Goal: Information Seeking & Learning: Learn about a topic

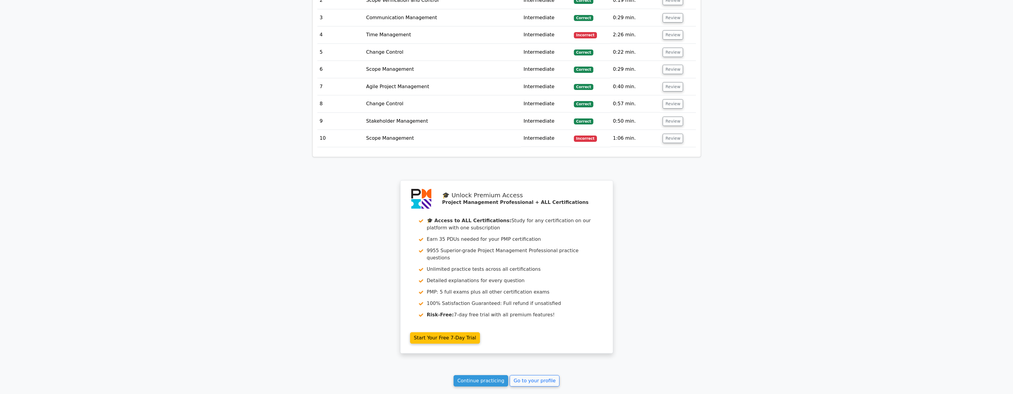
scroll to position [906, 0]
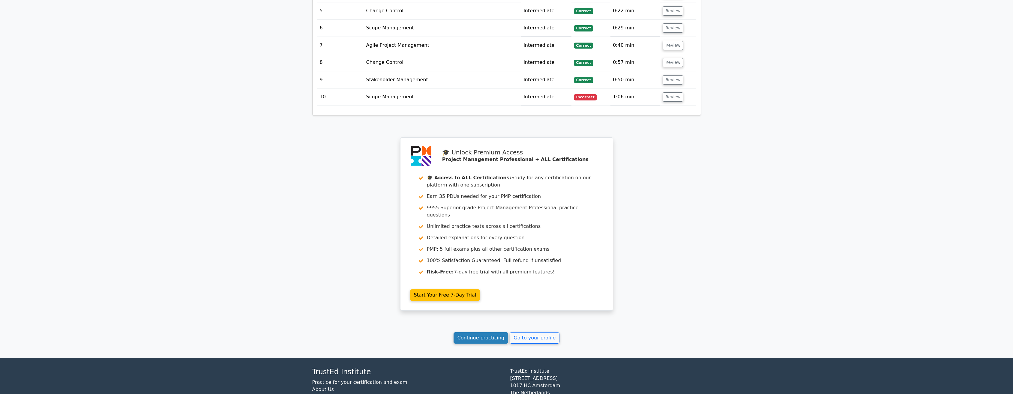
click at [365, 178] on link "Continue practicing" at bounding box center [481, 338] width 55 height 11
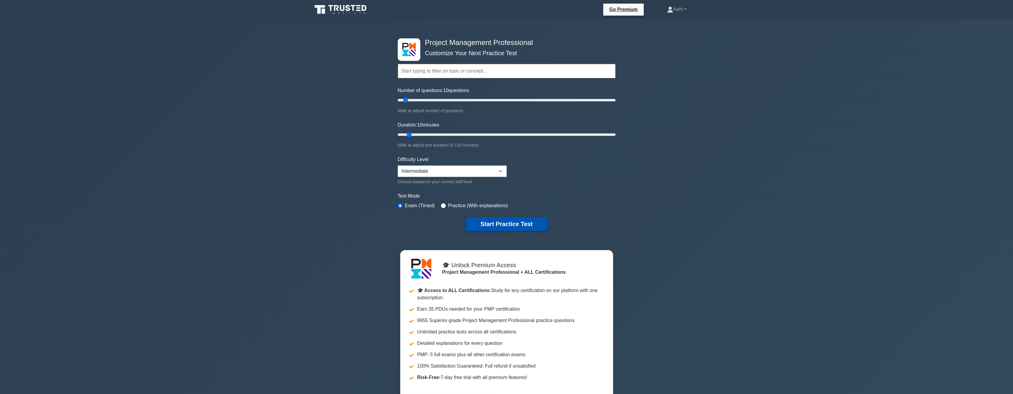
click at [498, 224] on button "Start Practice Test" at bounding box center [506, 224] width 81 height 14
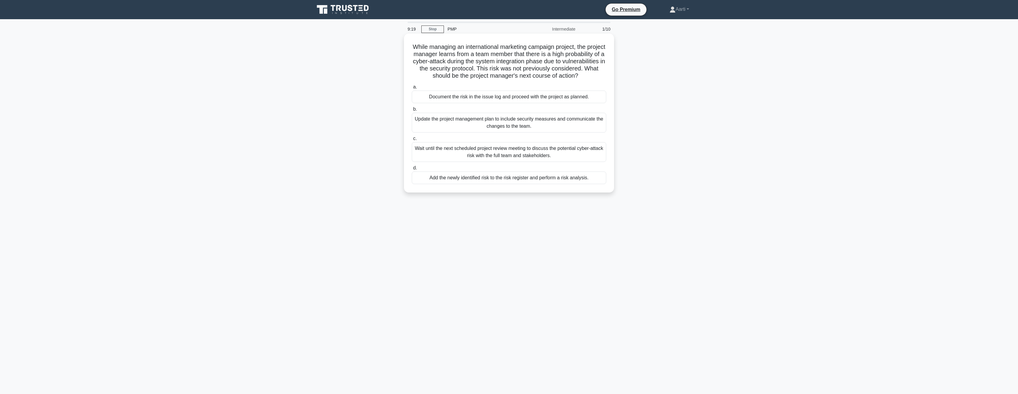
click at [507, 184] on div "Add the newly identified risk to the risk register and perform a risk analysis." at bounding box center [509, 178] width 194 height 13
click at [412, 170] on input "d. Add the newly identified risk to the risk register and perform a risk analys…" at bounding box center [412, 168] width 0 height 4
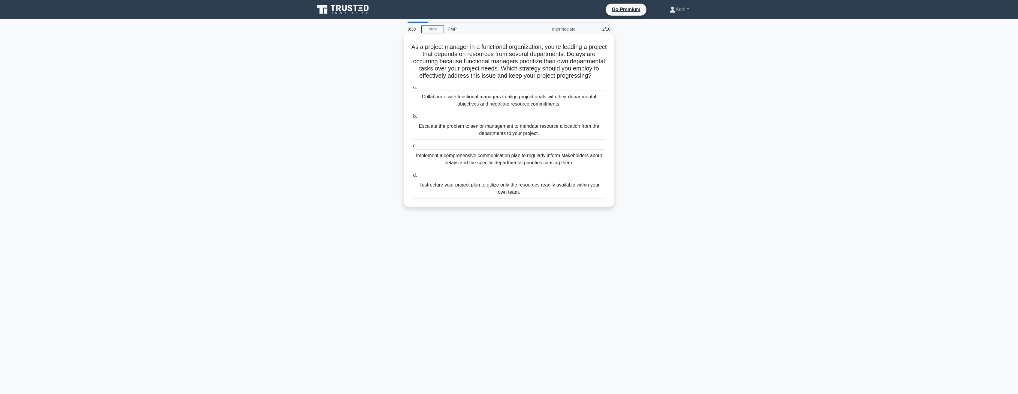
click at [481, 110] on div "Collaborate with functional managers to align project goals with their departme…" at bounding box center [509, 101] width 194 height 20
click at [412, 89] on input "a. Collaborate with functional managers to align project goals with their depar…" at bounding box center [412, 87] width 0 height 4
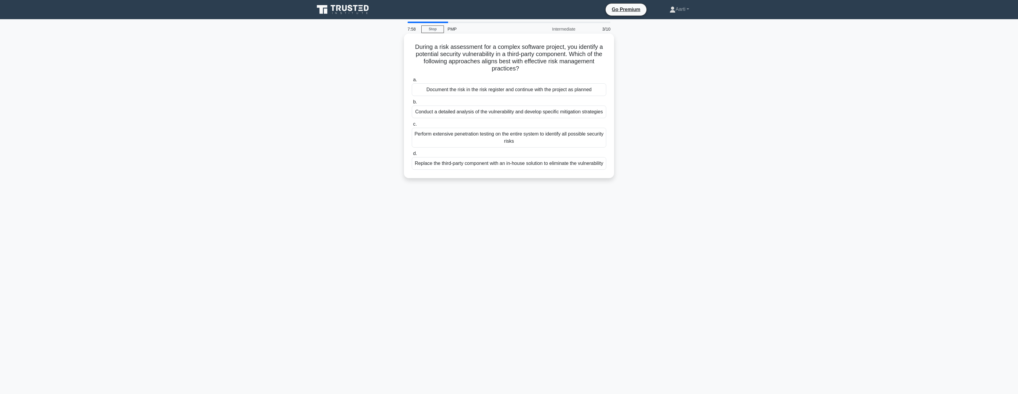
click at [456, 113] on div "Conduct a detailed analysis of the vulnerability and develop specific mitigatio…" at bounding box center [509, 112] width 194 height 13
click at [412, 104] on input "b. Conduct a detailed analysis of the vulnerability and develop specific mitiga…" at bounding box center [412, 102] width 0 height 4
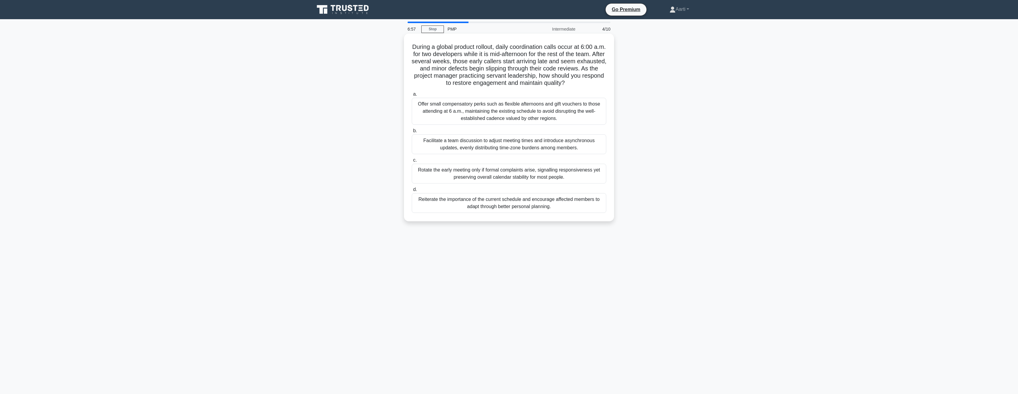
click at [459, 148] on div "Facilitate a team discussion to adjust meeting times and introduce asynchronous…" at bounding box center [509, 144] width 194 height 20
click at [412, 133] on input "b. Facilitate a team discussion to adjust meeting times and introduce asynchron…" at bounding box center [412, 131] width 0 height 4
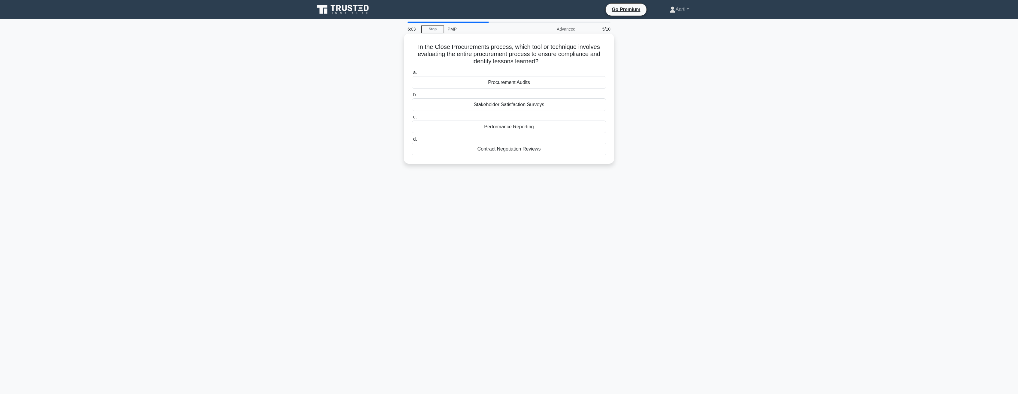
click at [504, 85] on div "Procurement Audits" at bounding box center [509, 82] width 194 height 13
click at [412, 75] on input "a. Procurement Audits" at bounding box center [412, 73] width 0 height 4
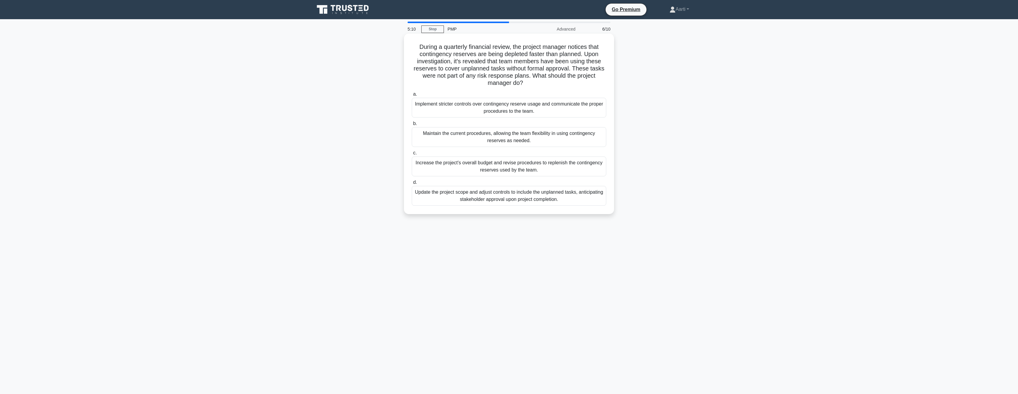
click at [492, 113] on div "Implement stricter controls over contingency reserve usage and communicate the …" at bounding box center [509, 108] width 194 height 20
click at [412, 96] on input "a. Implement stricter controls over contingency reserve usage and communicate t…" at bounding box center [412, 94] width 0 height 4
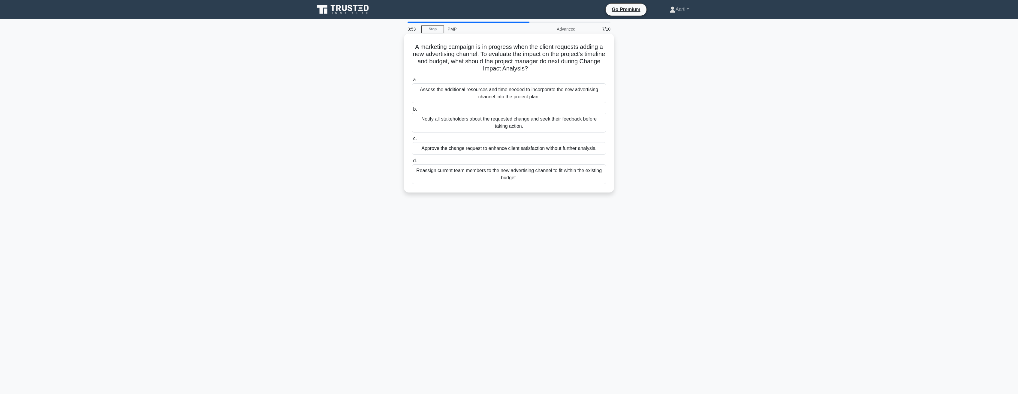
click at [511, 97] on div "Assess the additional resources and time needed to incorporate the new advertis…" at bounding box center [509, 93] width 194 height 20
click at [412, 82] on input "a. Assess the additional resources and time needed to incorporate the new adver…" at bounding box center [412, 80] width 0 height 4
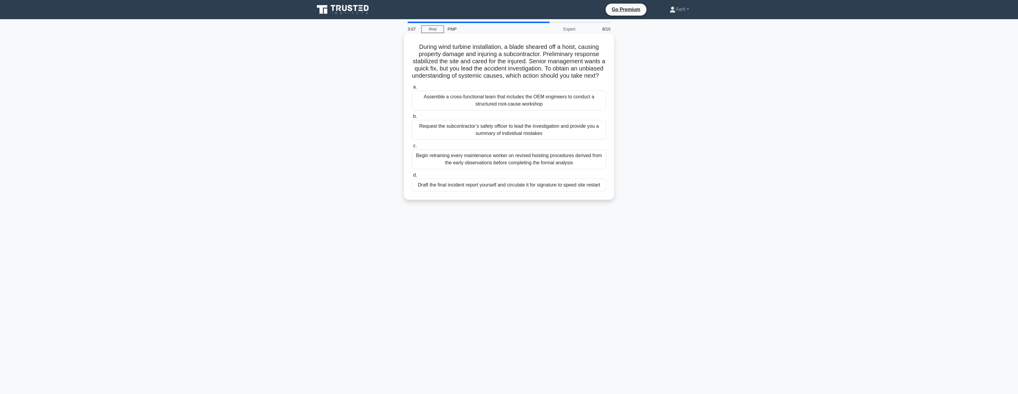
click at [502, 110] on div "Assemble a cross-functional team that includes the OEM engineers to conduct a s…" at bounding box center [509, 101] width 194 height 20
click at [412, 89] on input "a. Assemble a cross-functional team that includes the OEM engineers to conduct …" at bounding box center [412, 87] width 0 height 4
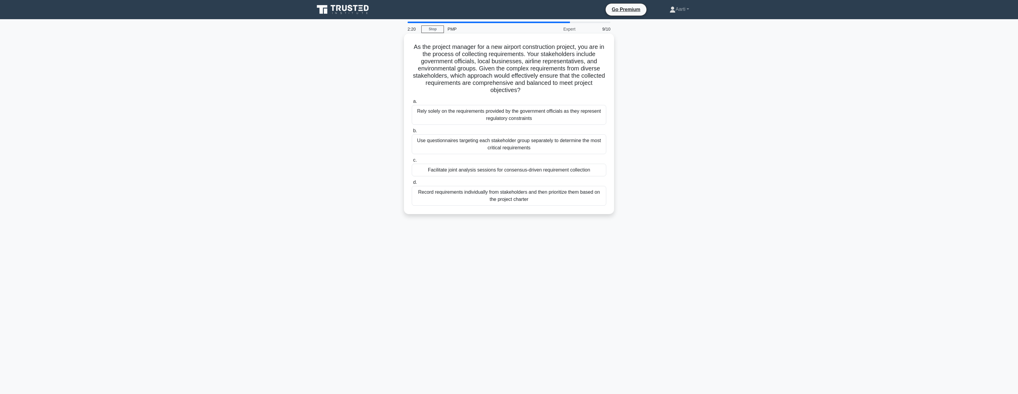
click at [500, 197] on div "Record requirements individually from stakeholders and then prioritize them bas…" at bounding box center [509, 196] width 194 height 20
click at [412, 185] on input "d. Record requirements individually from stakeholders and then prioritize them …" at bounding box center [412, 183] width 0 height 4
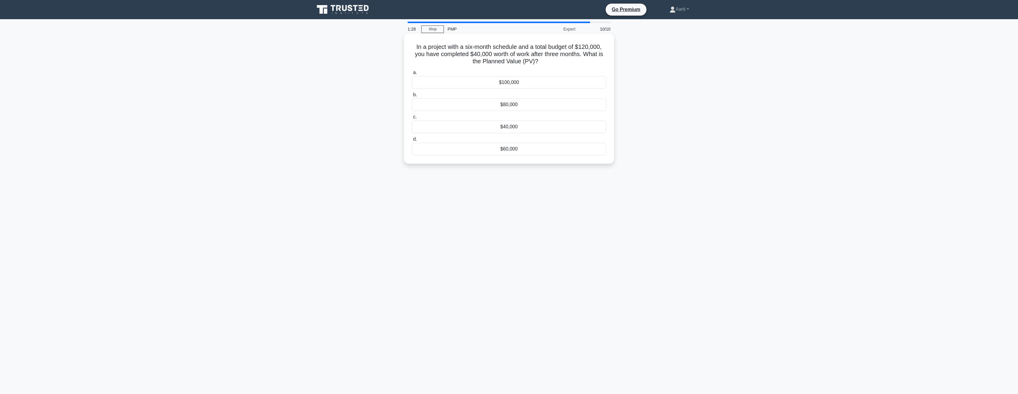
click at [491, 54] on h5 "In a project with a six-month schedule and a total budget of $120,000, you have…" at bounding box center [509, 54] width 196 height 22
click at [506, 107] on div "$80,000" at bounding box center [509, 104] width 194 height 13
click at [412, 97] on input "b. $80,000" at bounding box center [412, 95] width 0 height 4
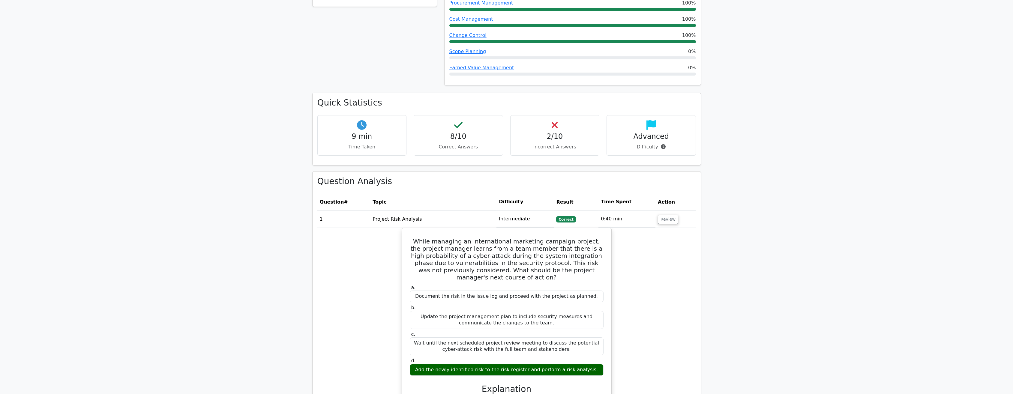
scroll to position [360, 0]
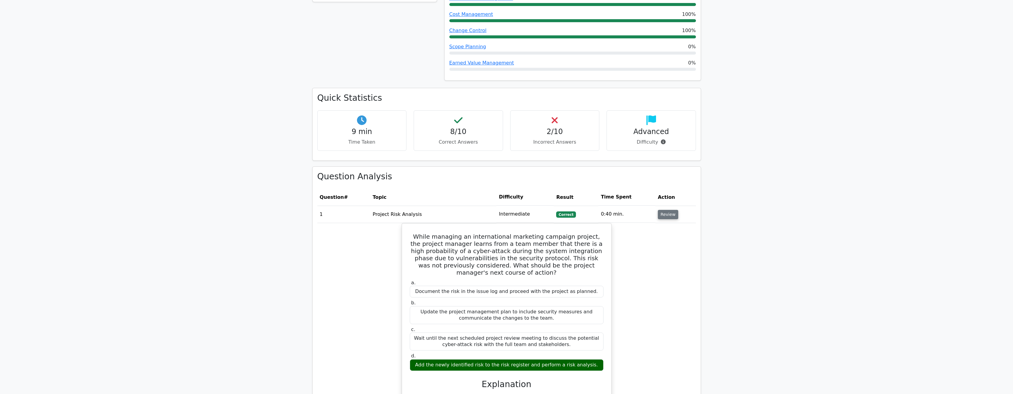
click at [668, 210] on button "Review" at bounding box center [668, 214] width 20 height 9
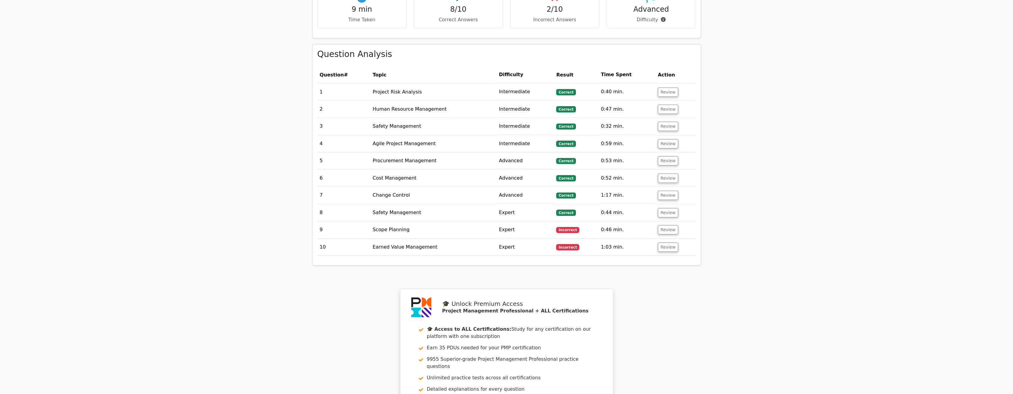
scroll to position [510, 0]
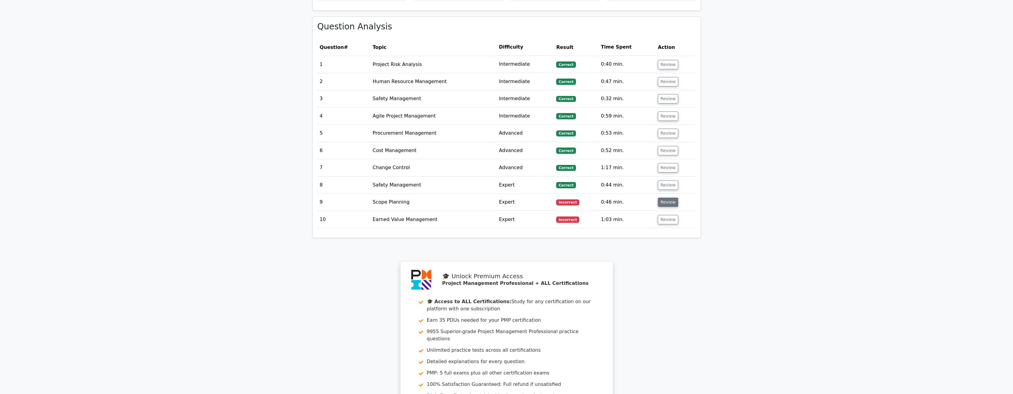
click at [672, 198] on button "Review" at bounding box center [668, 202] width 20 height 9
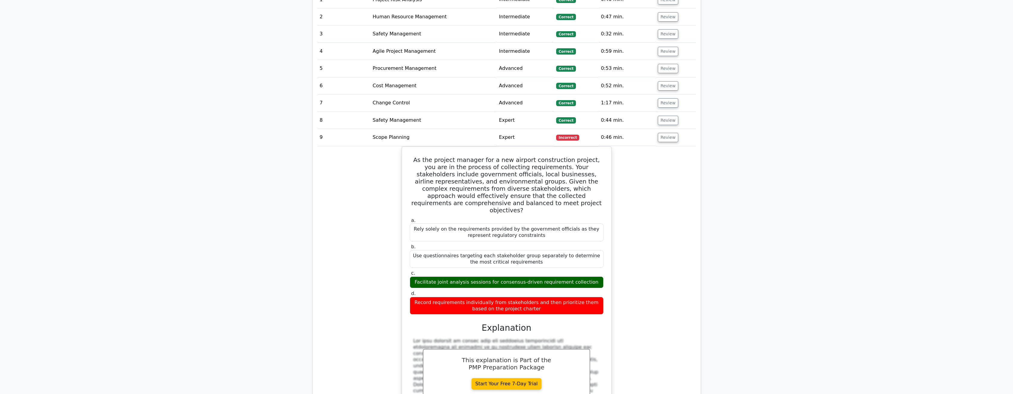
scroll to position [600, 0]
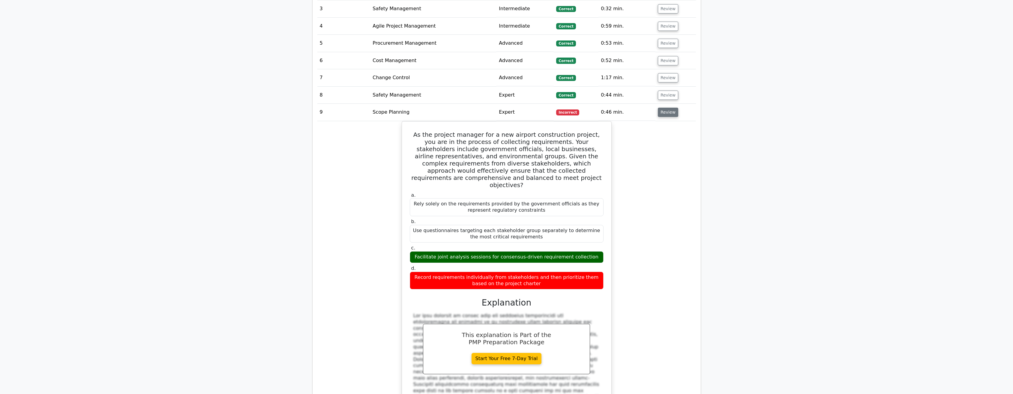
click at [663, 108] on button "Review" at bounding box center [668, 112] width 20 height 9
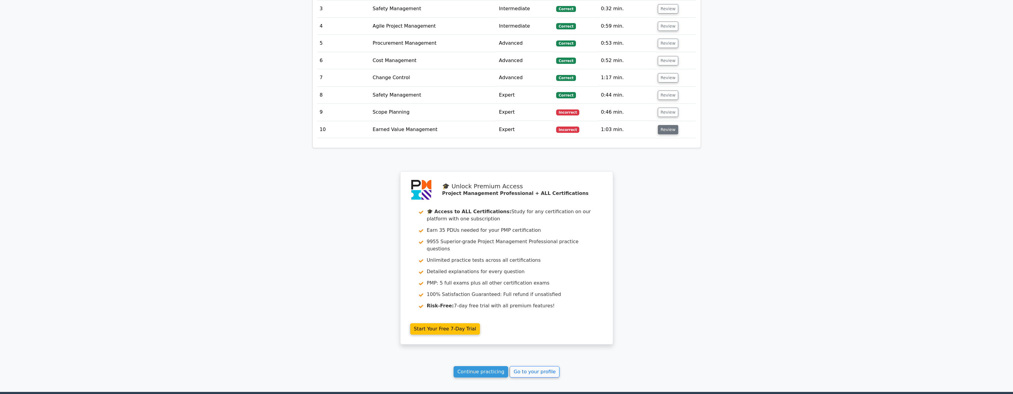
click at [667, 125] on button "Review" at bounding box center [668, 129] width 20 height 9
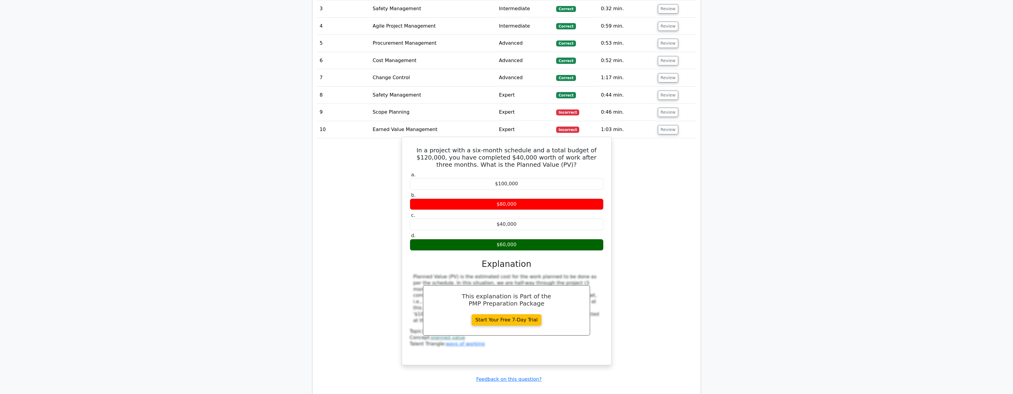
click at [413, 147] on h5 "In a project with a six-month schedule and a total budget of $120,000, you have…" at bounding box center [506, 158] width 195 height 22
drag, startPoint x: 411, startPoint y: 143, endPoint x: 542, endPoint y: 159, distance: 131.6
click at [542, 159] on h5 "In a project with a six-month schedule and a total budget of $120,000, you have…" at bounding box center [506, 158] width 195 height 22
drag, startPoint x: 542, startPoint y: 159, endPoint x: 501, endPoint y: 150, distance: 41.4
copy h5 "In a project with a six-month schedule and a total budget of $120,000, you have…"
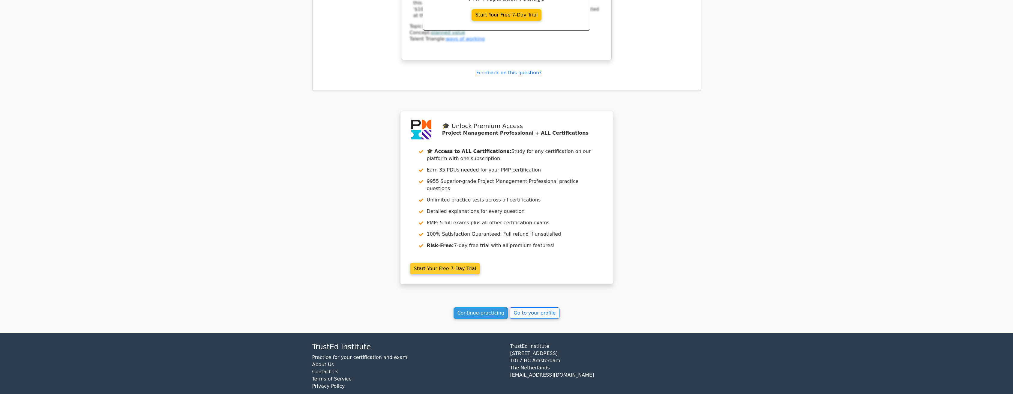
scroll to position [909, 0]
click at [483, 307] on link "Continue practicing" at bounding box center [481, 312] width 55 height 11
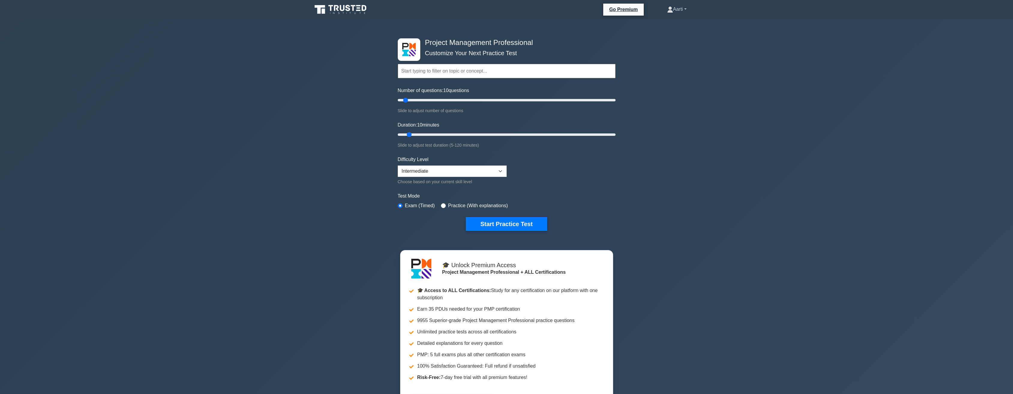
click at [685, 8] on link "Aarti" at bounding box center [677, 9] width 48 height 12
click at [666, 24] on link "Profile" at bounding box center [676, 24] width 47 height 10
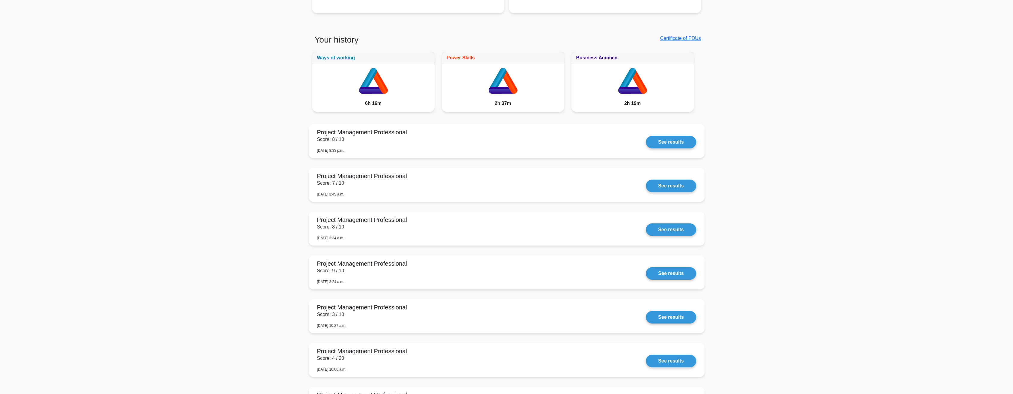
scroll to position [450, 0]
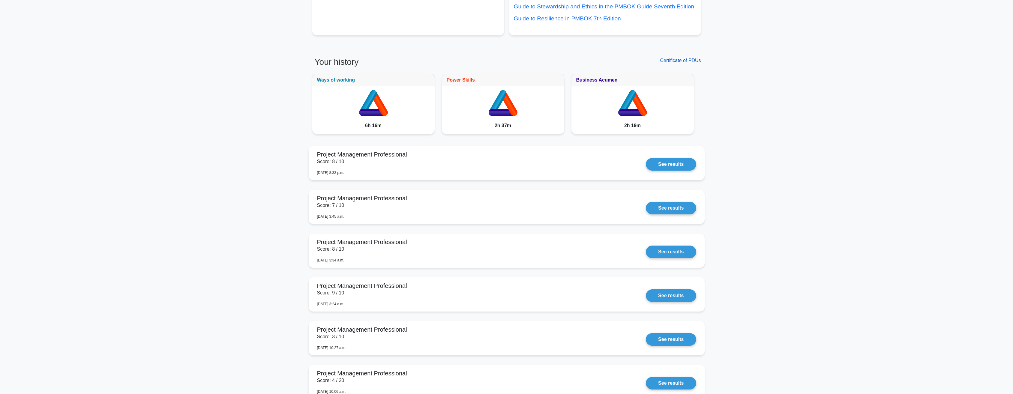
click at [678, 61] on link "Certificate of PDUs" at bounding box center [680, 60] width 41 height 5
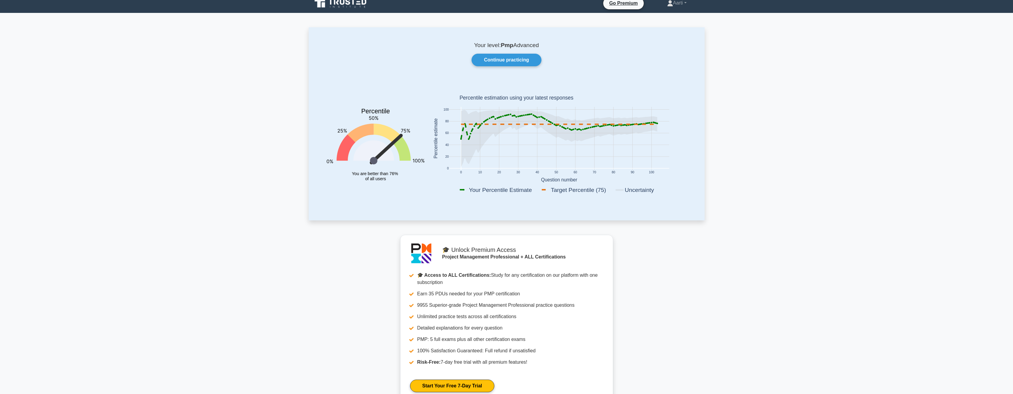
scroll to position [0, 0]
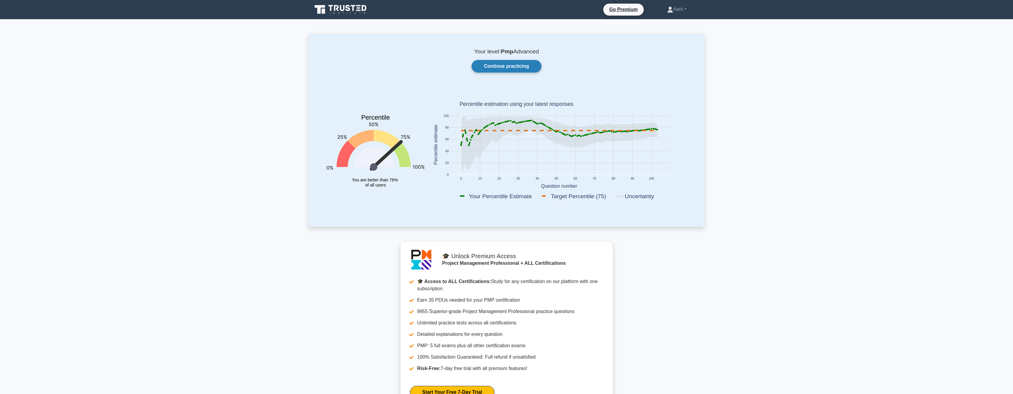
click at [516, 65] on link "Continue practicing" at bounding box center [507, 66] width 70 height 13
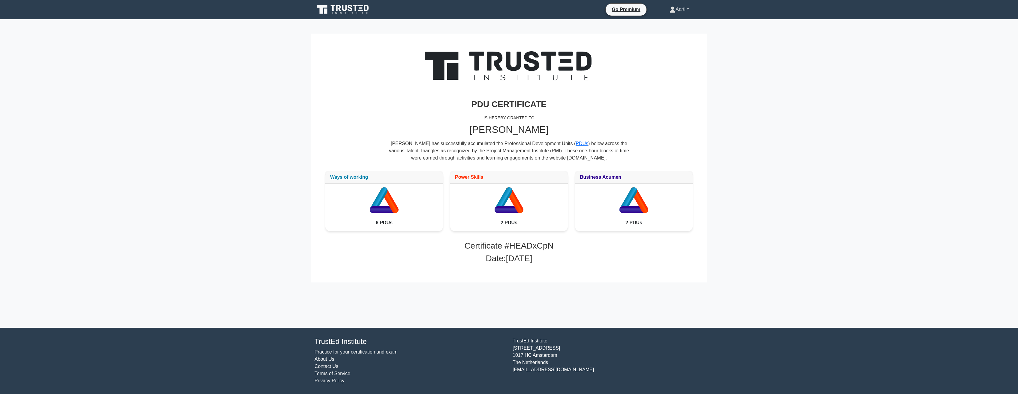
click at [680, 10] on link "Aarti" at bounding box center [679, 9] width 48 height 12
click at [638, 116] on div "IS HEREBY GRANTED TO" at bounding box center [508, 118] width 367 height 12
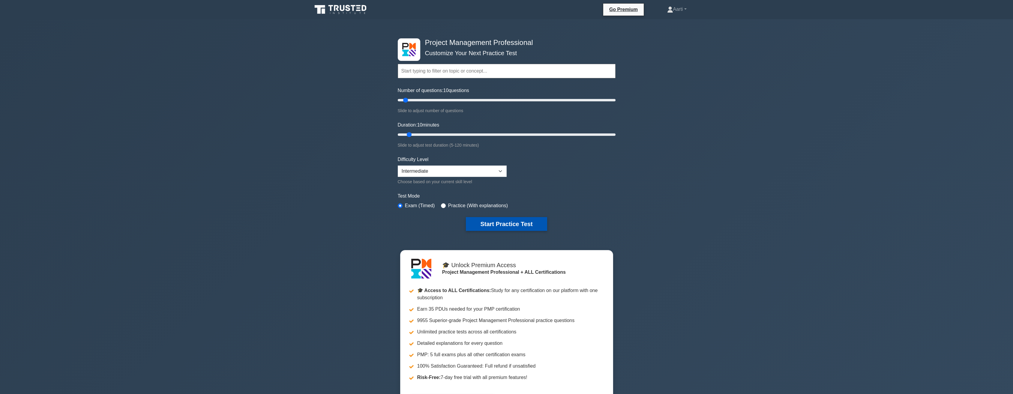
click at [495, 224] on button "Start Practice Test" at bounding box center [506, 224] width 81 height 14
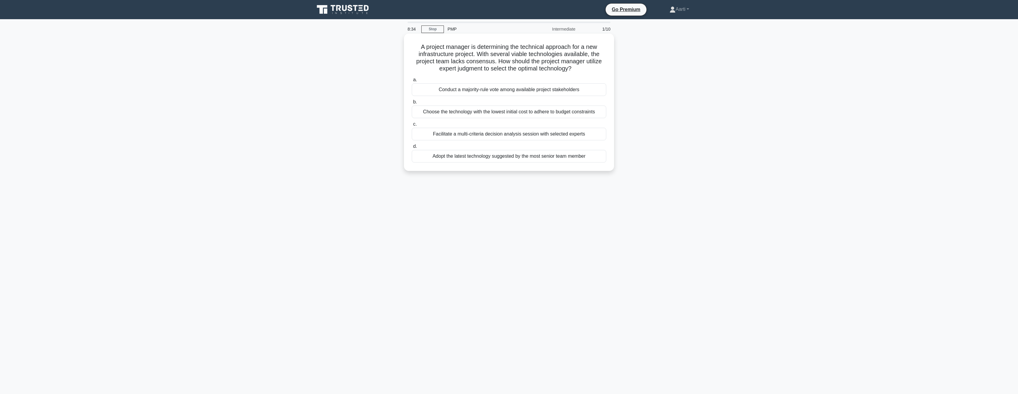
click at [485, 114] on div "Choose the technology with the lowest initial cost to adhere to budget constrai…" at bounding box center [509, 112] width 194 height 13
click at [412, 104] on input "b. Choose the technology with the lowest initial cost to adhere to budget const…" at bounding box center [412, 102] width 0 height 4
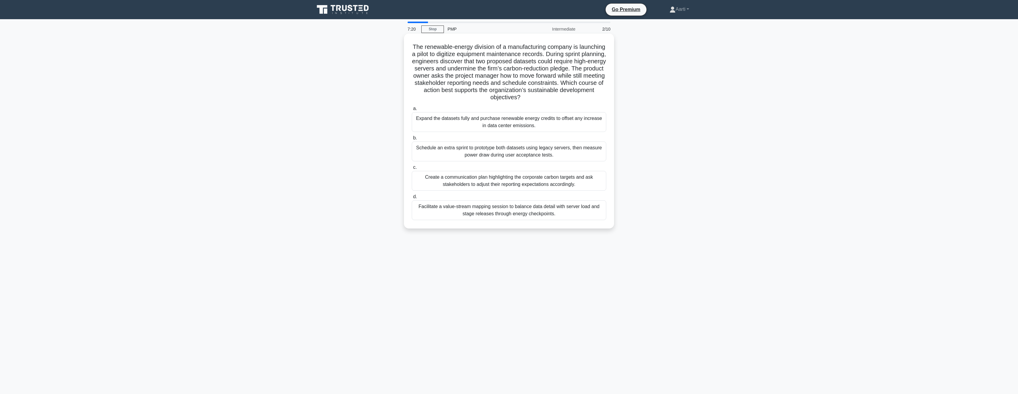
click at [499, 212] on div "Facilitate a value-stream mapping session to balance data detail with server lo…" at bounding box center [509, 210] width 194 height 20
click at [412, 199] on input "d. Facilitate a value-stream mapping session to balance data detail with server…" at bounding box center [412, 197] width 0 height 4
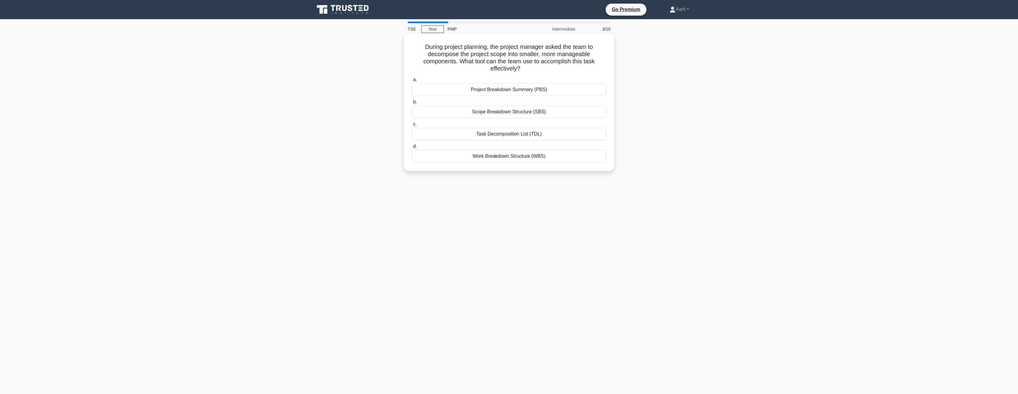
click at [492, 158] on div "Work Breakdown Structure (WBS)" at bounding box center [509, 156] width 194 height 13
click at [412, 149] on input "d. Work Breakdown Structure (WBS)" at bounding box center [412, 147] width 0 height 4
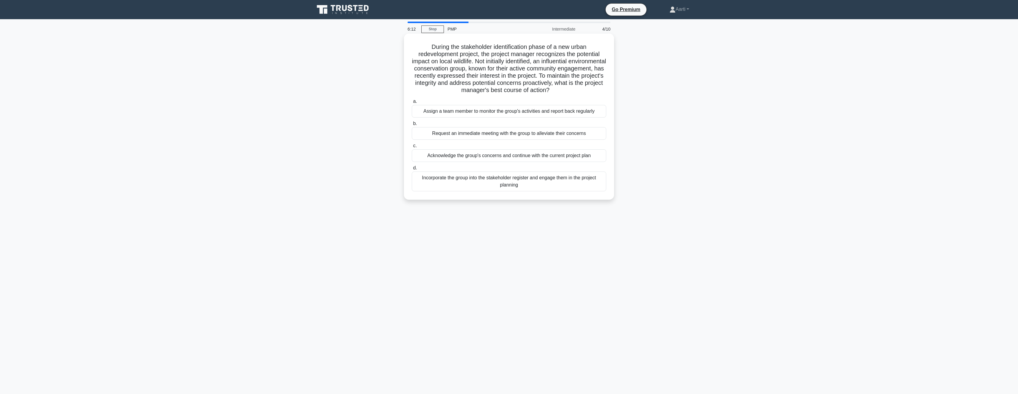
click at [498, 184] on div "Incorporate the group into the stakeholder register and engage them in the proj…" at bounding box center [509, 182] width 194 height 20
click at [412, 170] on input "d. Incorporate the group into the stakeholder register and engage them in the p…" at bounding box center [412, 168] width 0 height 4
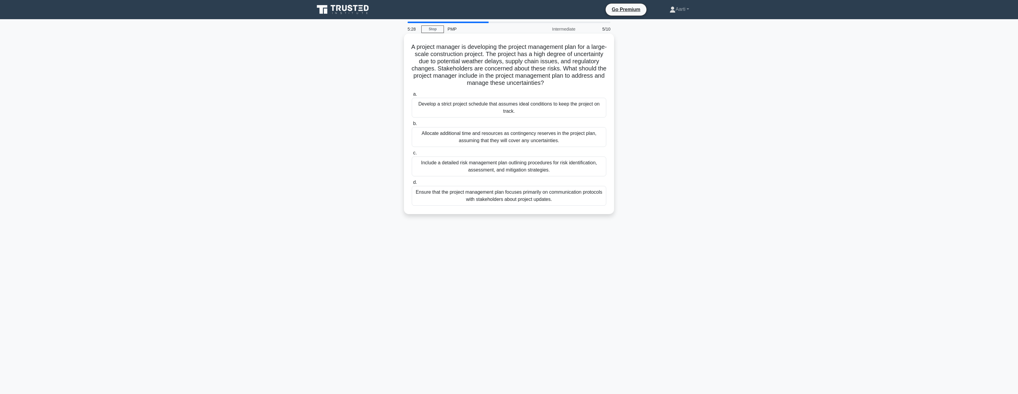
click at [472, 169] on div "Include a detailed risk management plan outlining procedures for risk identific…" at bounding box center [509, 167] width 194 height 20
click at [412, 155] on input "c. Include a detailed risk management plan outlining procedures for risk identi…" at bounding box center [412, 153] width 0 height 4
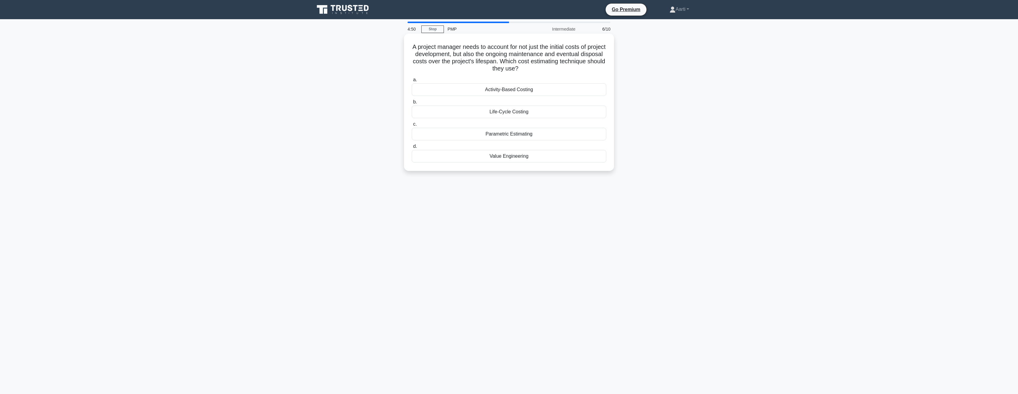
click at [501, 116] on div "Life-Cycle Costing" at bounding box center [509, 112] width 194 height 13
click at [412, 104] on input "b. Life-Cycle Costing" at bounding box center [412, 102] width 0 height 4
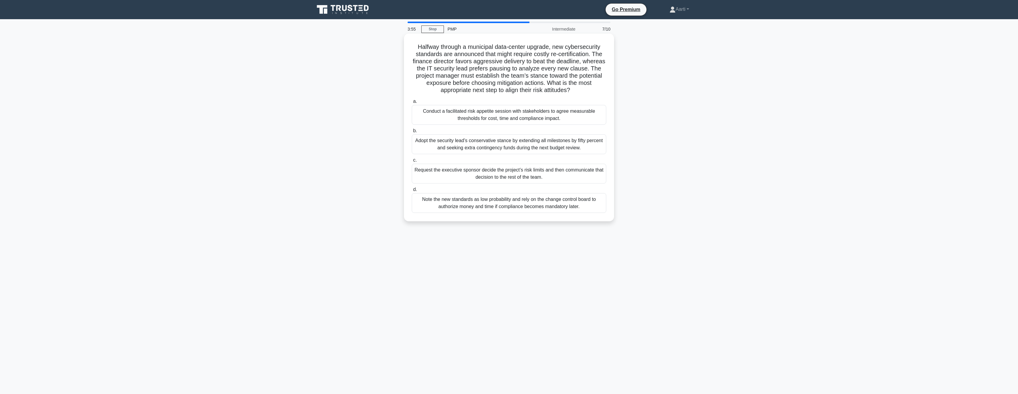
click at [493, 118] on div "Conduct a facilitated risk appetite session with stakeholders to agree measurab…" at bounding box center [509, 115] width 194 height 20
click at [412, 104] on input "a. Conduct a facilitated risk appetite session with stakeholders to agree measu…" at bounding box center [412, 102] width 0 height 4
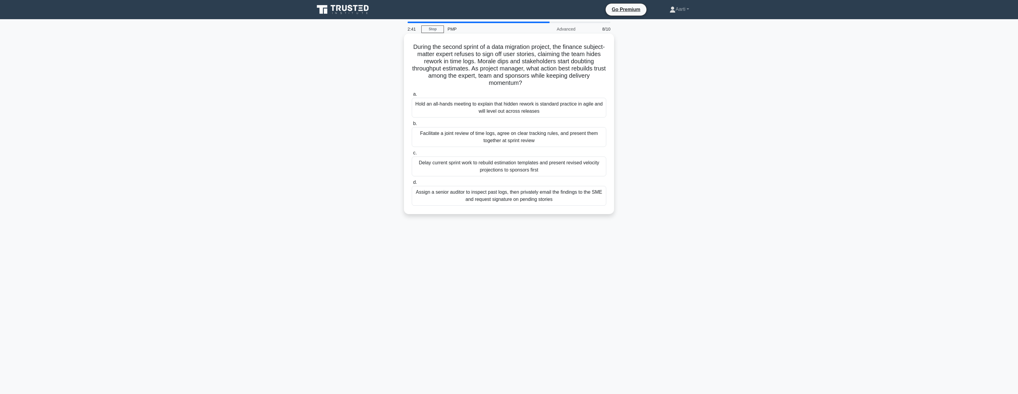
click at [458, 137] on div "Facilitate a joint review of time logs, agree on clear tracking rules, and pres…" at bounding box center [509, 137] width 194 height 20
click at [412, 126] on input "b. Facilitate a joint review of time logs, agree on clear tracking rules, and p…" at bounding box center [412, 124] width 0 height 4
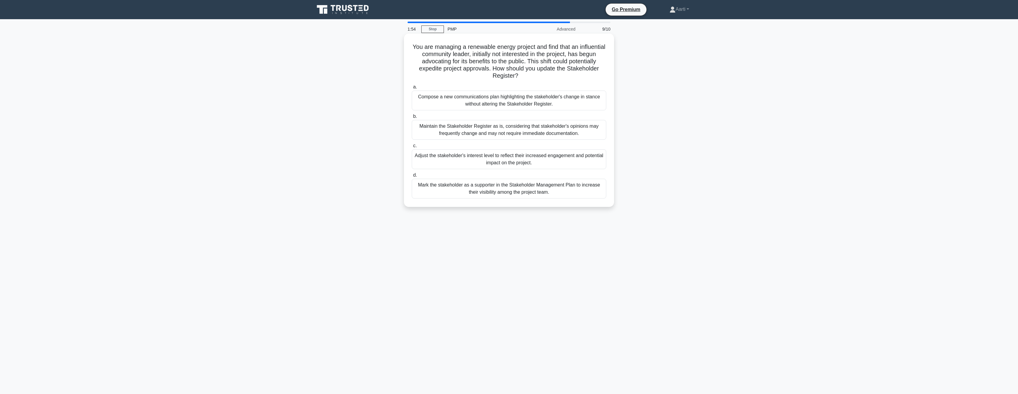
click at [495, 161] on div "Adjust the stakeholder's interest level to reflect their increased engagement a…" at bounding box center [509, 159] width 194 height 20
click at [412, 148] on input "c. Adjust the stakeholder's interest level to reflect their increased engagemen…" at bounding box center [412, 146] width 0 height 4
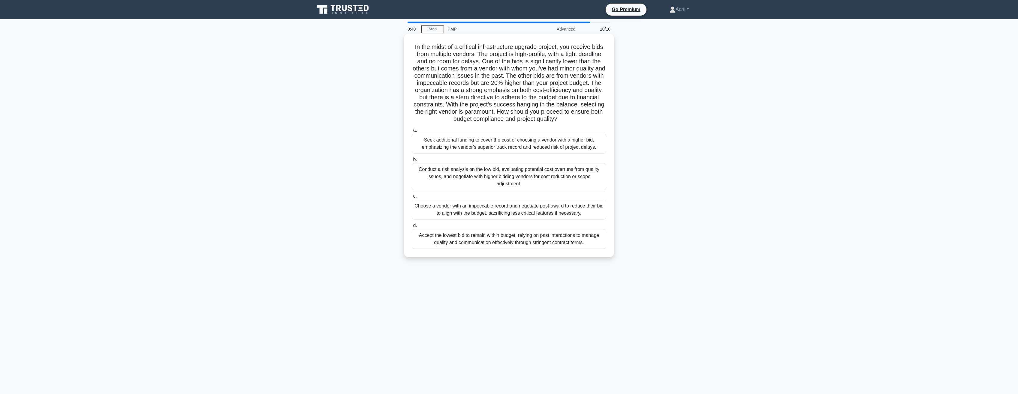
click at [475, 176] on div "Conduct a risk analysis on the low bid, evaluating potential cost overruns from…" at bounding box center [509, 176] width 194 height 27
click at [412, 162] on input "b. Conduct a risk analysis on the low bid, evaluating potential cost overruns f…" at bounding box center [412, 160] width 0 height 4
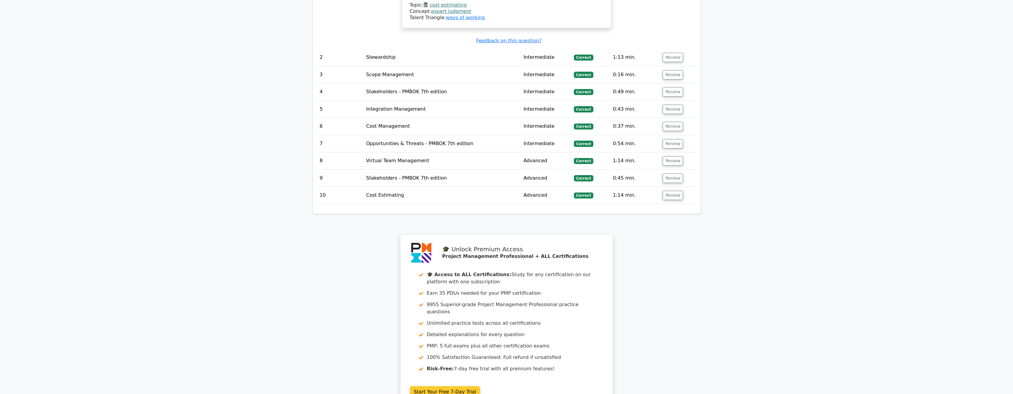
scroll to position [958, 0]
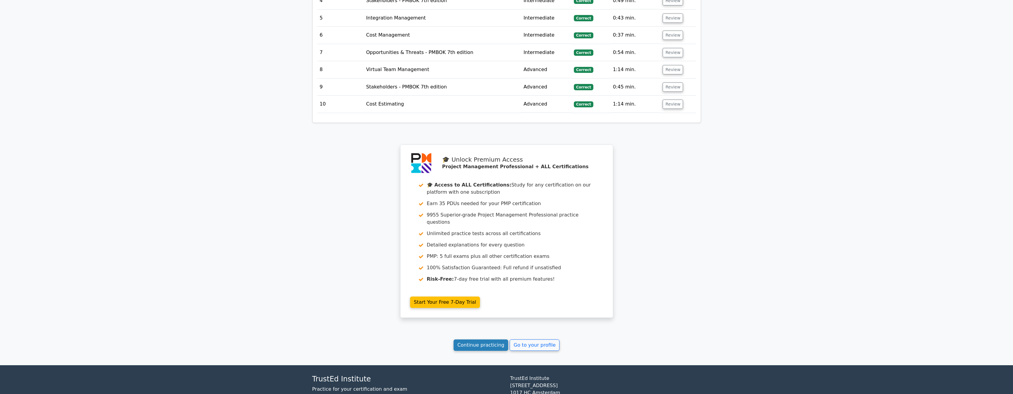
click at [482, 340] on link "Continue practicing" at bounding box center [481, 345] width 55 height 11
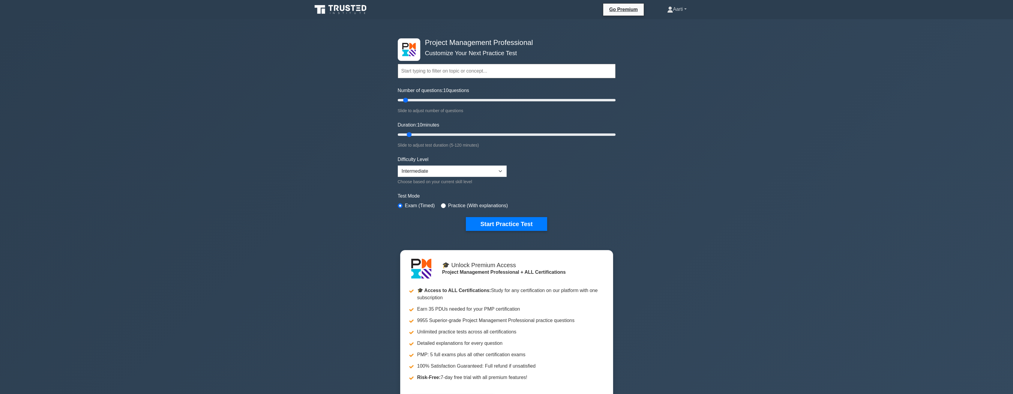
click at [686, 9] on link "Aarti" at bounding box center [677, 9] width 48 height 12
click at [666, 24] on link "Profile" at bounding box center [676, 24] width 47 height 10
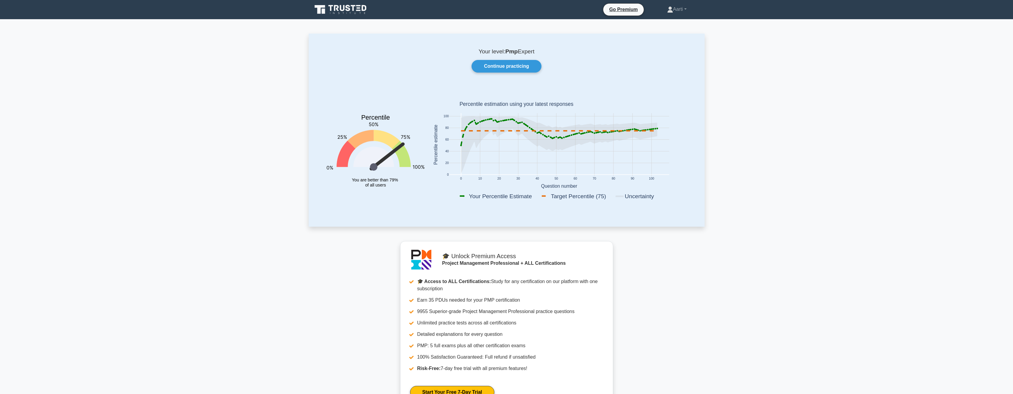
click at [496, 64] on link "Continue practicing" at bounding box center [507, 66] width 70 height 13
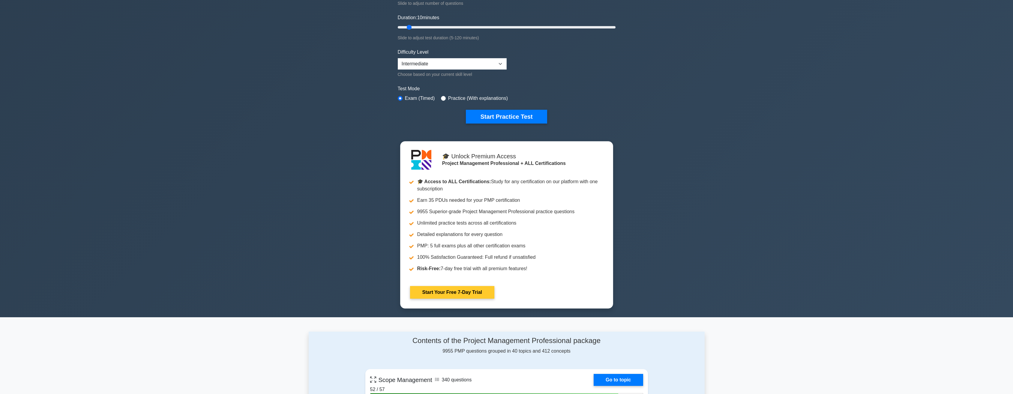
scroll to position [120, 0]
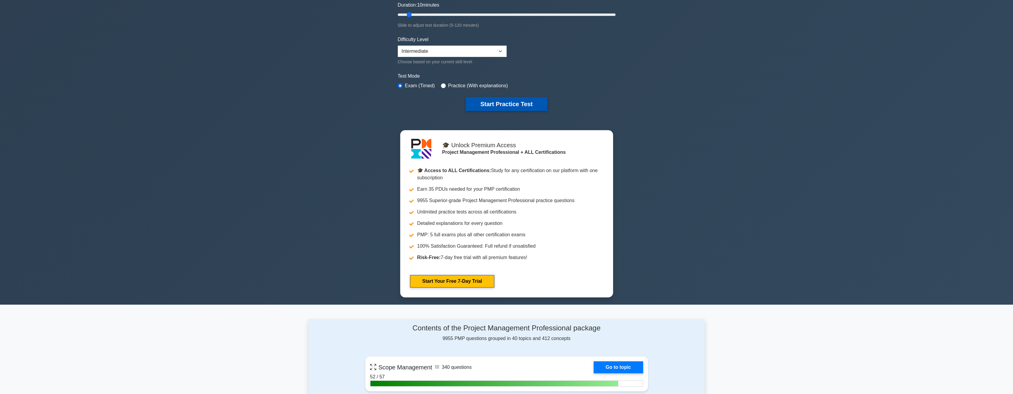
click at [502, 101] on button "Start Practice Test" at bounding box center [506, 104] width 81 height 14
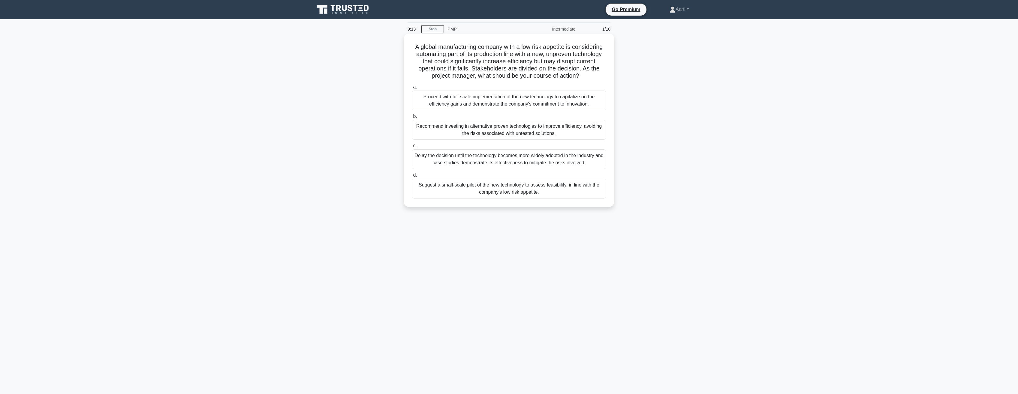
click at [512, 134] on div "Recommend investing in alternative proven technologies to improve efficiency, a…" at bounding box center [509, 130] width 194 height 20
click at [412, 119] on input "b. Recommend investing in alternative proven technologies to improve efficiency…" at bounding box center [412, 117] width 0 height 4
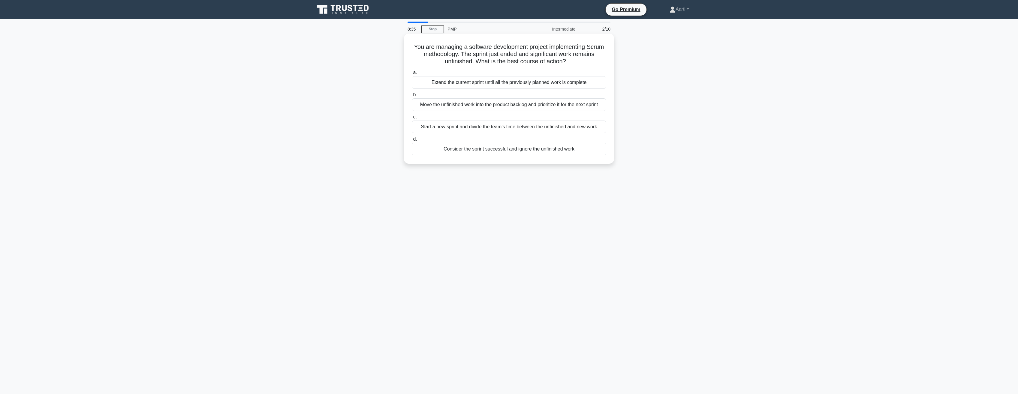
click at [452, 107] on div "Move the unfinished work into the product backlog and prioritize it for the nex…" at bounding box center [509, 104] width 194 height 13
click at [412, 97] on input "b. Move the unfinished work into the product backlog and prioritize it for the …" at bounding box center [412, 95] width 0 height 4
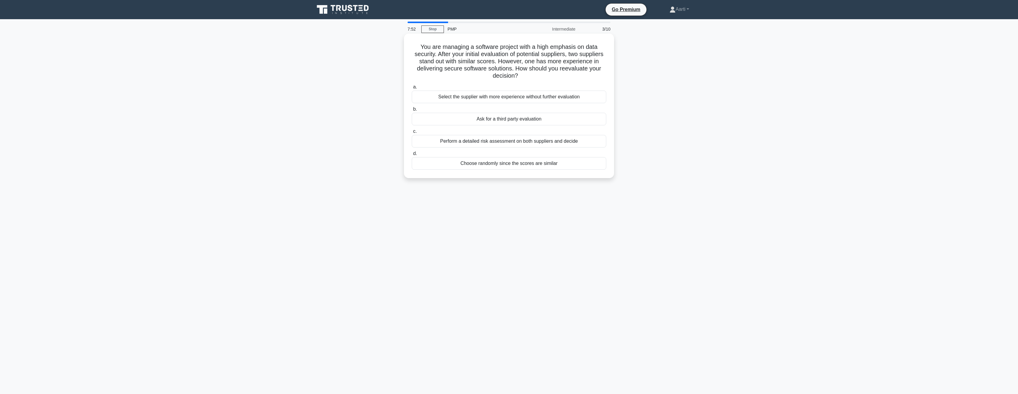
click at [476, 143] on div "Perform a detailed risk assessment on both suppliers and decide" at bounding box center [509, 141] width 194 height 13
click at [412, 134] on input "c. Perform a detailed risk assessment on both suppliers and decide" at bounding box center [412, 132] width 0 height 4
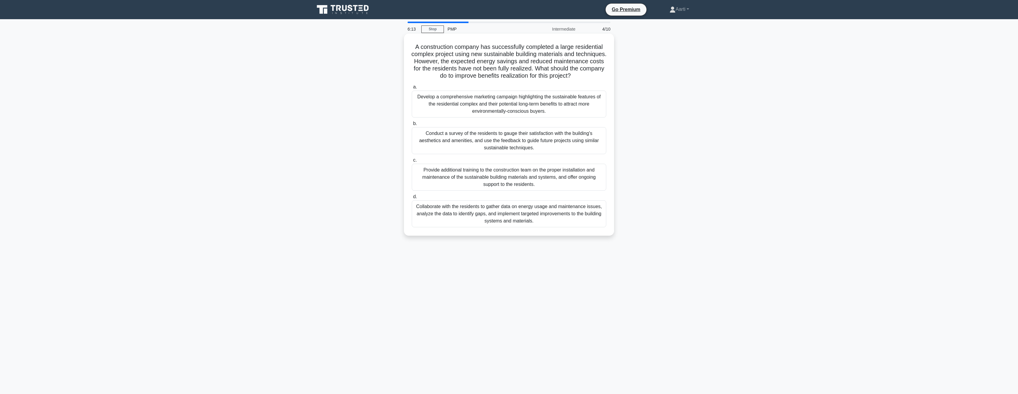
click at [497, 152] on div "Conduct a survey of the residents to gauge their satisfaction with the building…" at bounding box center [509, 140] width 194 height 27
click at [412, 126] on input "b. Conduct a survey of the residents to gauge their satisfaction with the build…" at bounding box center [412, 124] width 0 height 4
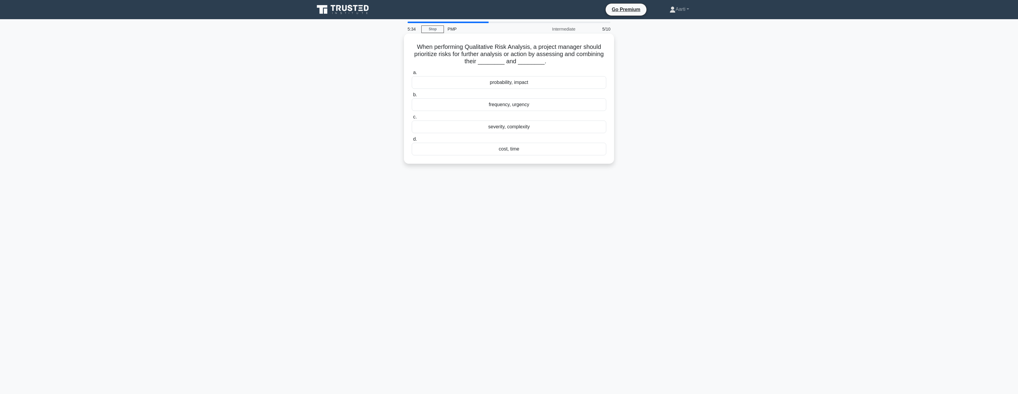
click at [500, 83] on div "probability, impact" at bounding box center [509, 82] width 194 height 13
click at [412, 75] on input "a. probability, impact" at bounding box center [412, 73] width 0 height 4
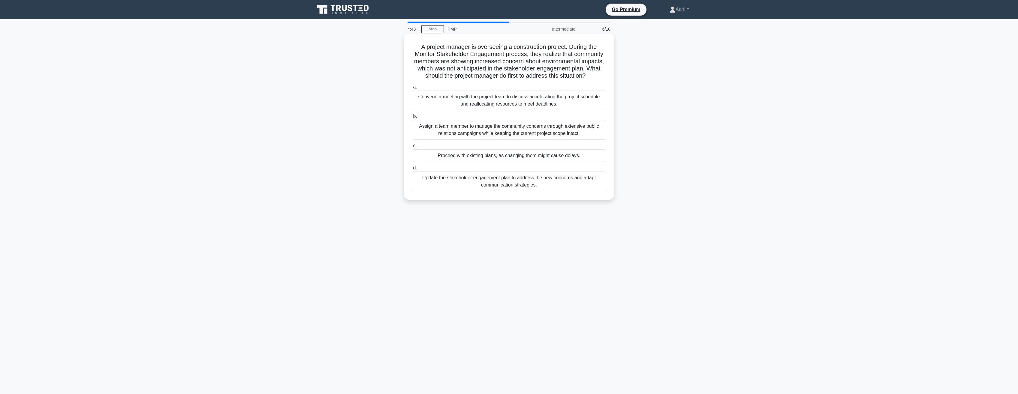
click at [499, 182] on div "Update the stakeholder engagement plan to address the new concerns and adapt co…" at bounding box center [509, 182] width 194 height 20
click at [412, 170] on input "d. Update the stakeholder engagement plan to address the new concerns and adapt…" at bounding box center [412, 168] width 0 height 4
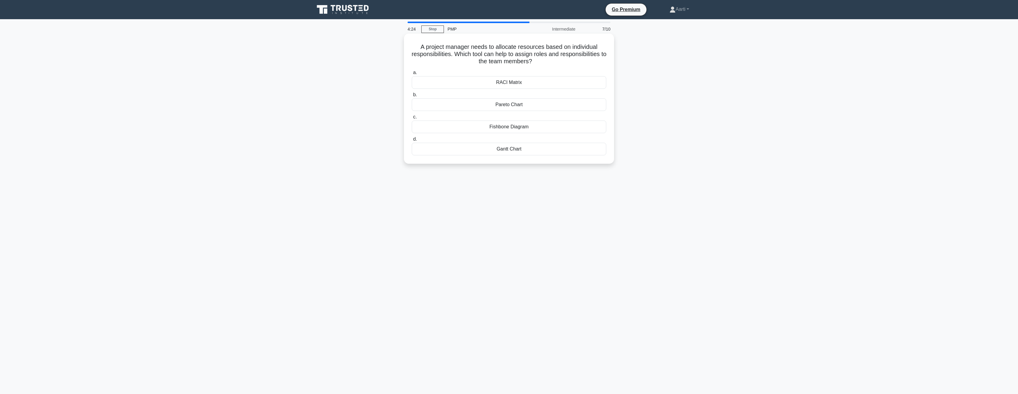
click at [501, 86] on div "RACI Matrix" at bounding box center [509, 82] width 194 height 13
click at [412, 75] on input "a. RACI Matrix" at bounding box center [412, 73] width 0 height 4
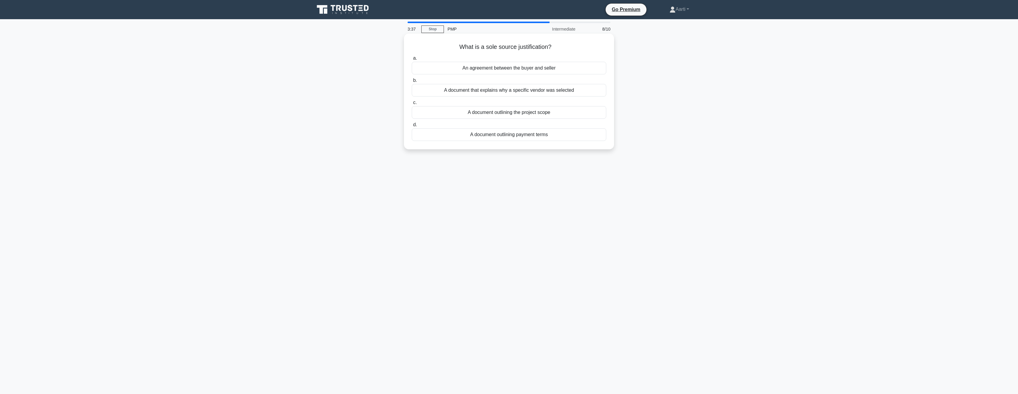
click at [485, 115] on div "A document outlining the project scope" at bounding box center [509, 112] width 194 height 13
click at [412, 105] on input "c. A document outlining the project scope" at bounding box center [412, 103] width 0 height 4
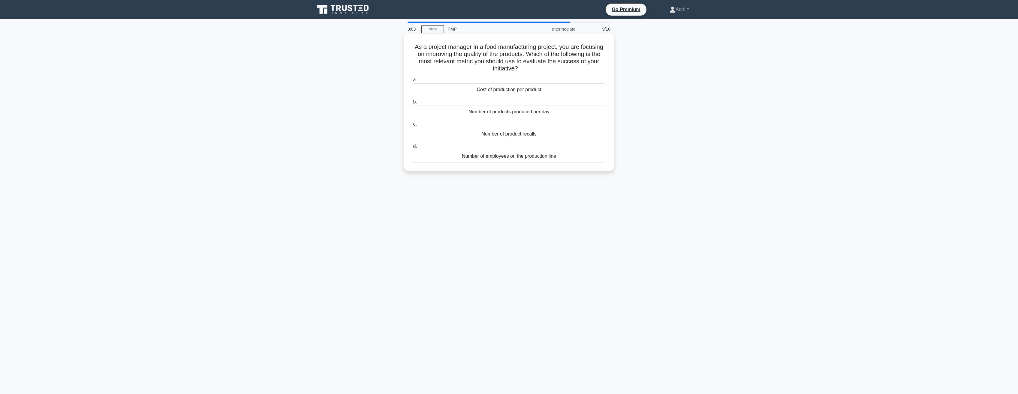
click at [508, 136] on div "Number of product recalls" at bounding box center [509, 134] width 194 height 13
click at [412, 126] on input "c. Number of product recalls" at bounding box center [412, 124] width 0 height 4
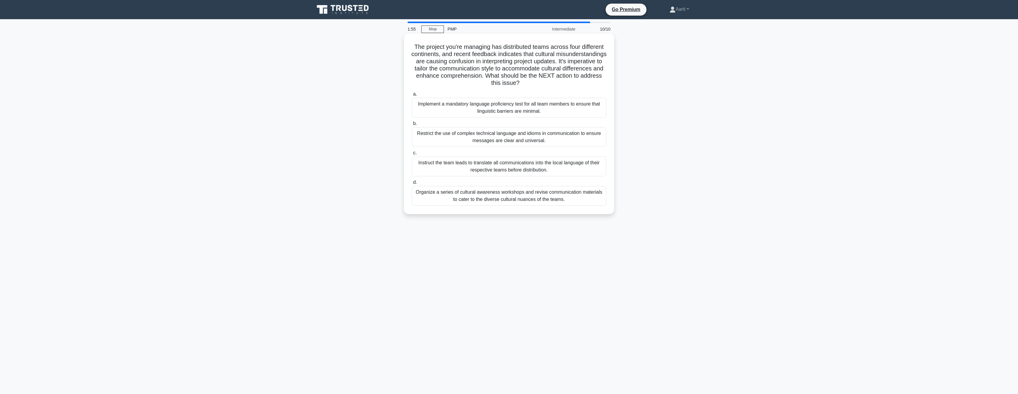
click at [498, 112] on div "Implement a mandatory language proficiency test for all team members to ensure …" at bounding box center [509, 108] width 194 height 20
click at [412, 96] on input "a. Implement a mandatory language proficiency test for all team members to ensu…" at bounding box center [412, 94] width 0 height 4
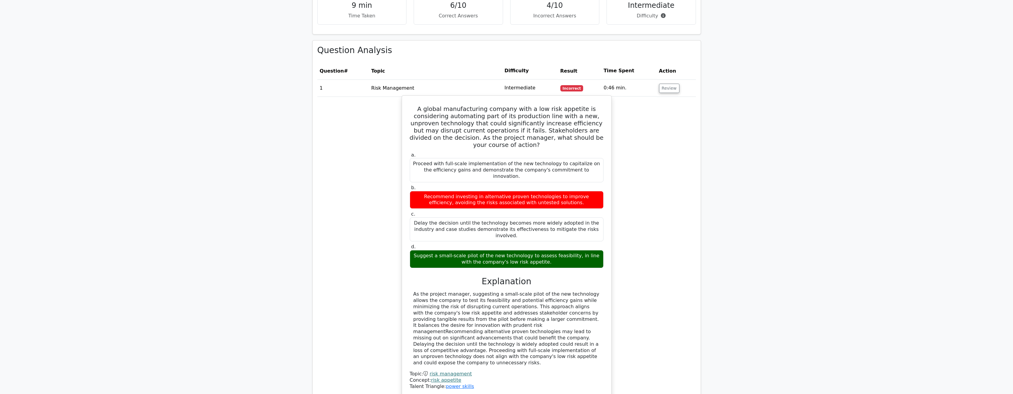
scroll to position [480, 0]
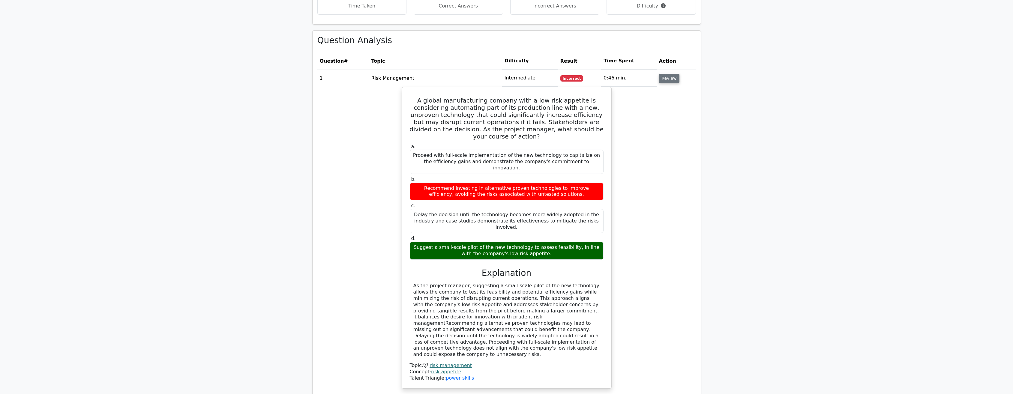
click at [667, 74] on button "Review" at bounding box center [669, 78] width 20 height 9
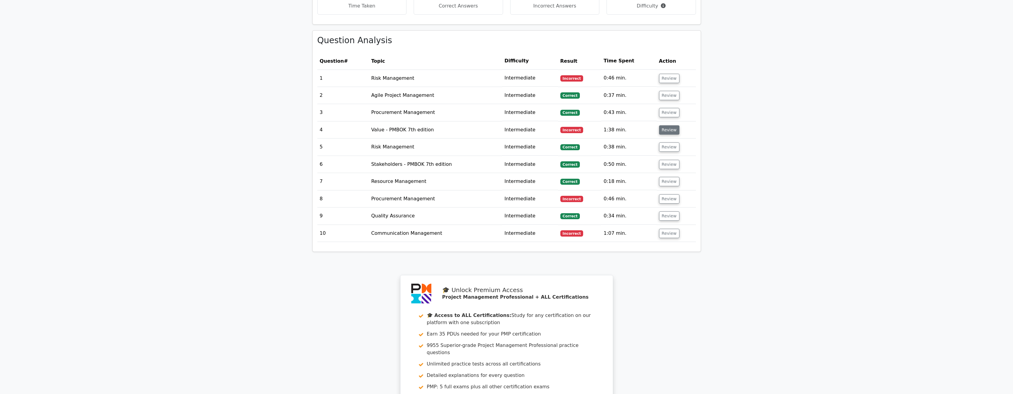
click at [668, 125] on button "Review" at bounding box center [669, 129] width 20 height 9
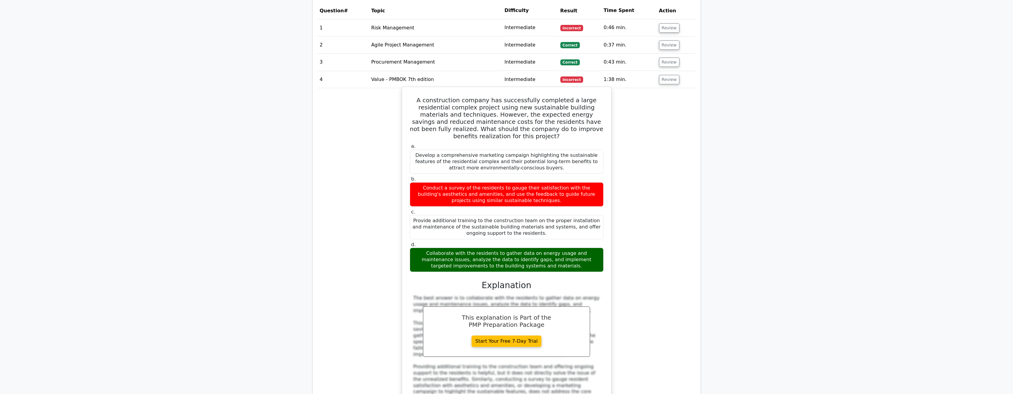
scroll to position [540, 0]
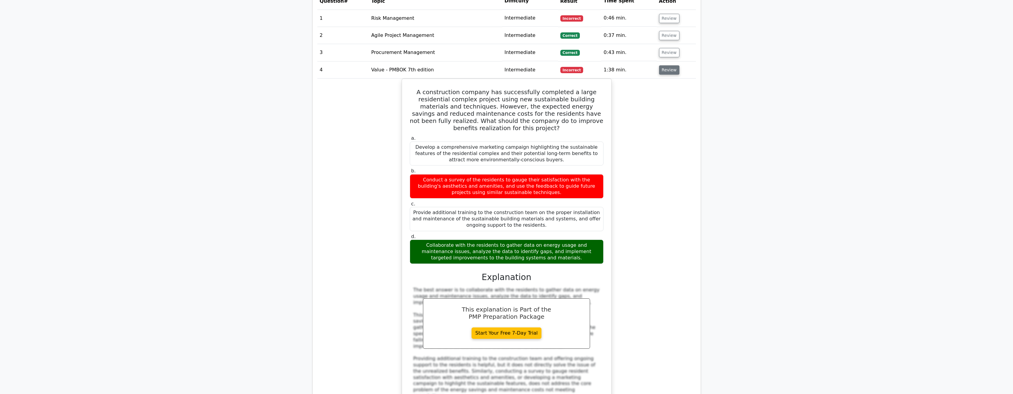
click at [669, 65] on button "Review" at bounding box center [669, 69] width 20 height 9
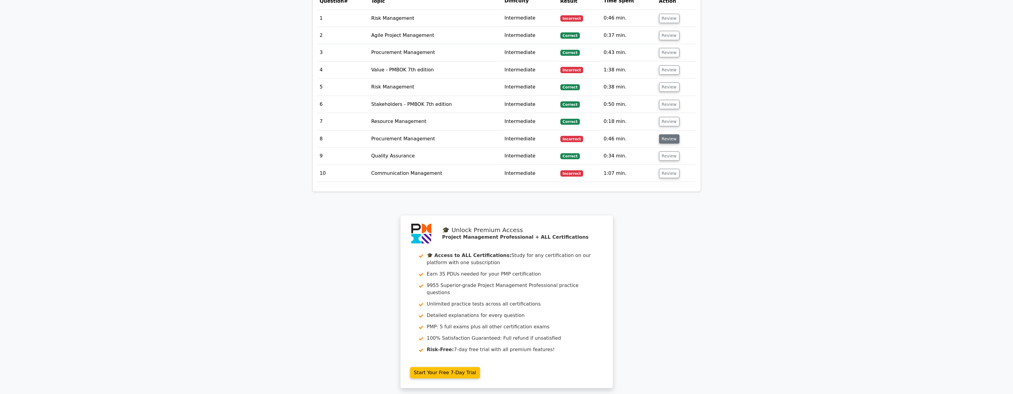
click at [667, 134] on button "Review" at bounding box center [669, 138] width 20 height 9
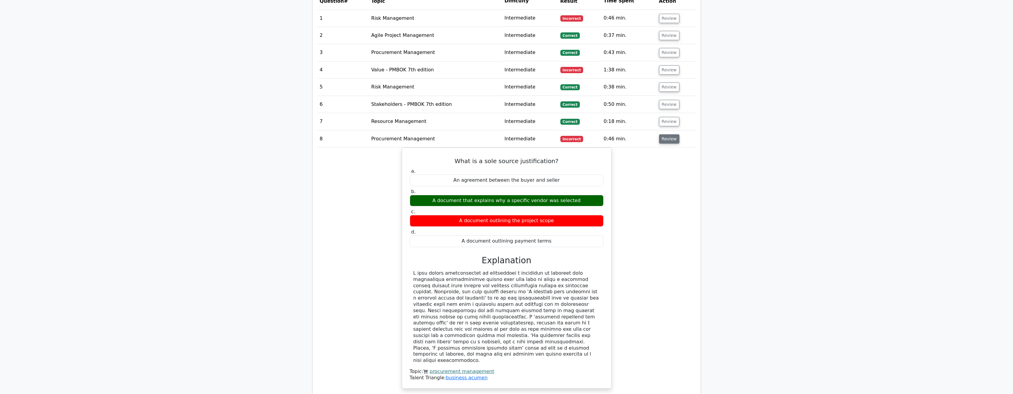
click at [665, 134] on button "Review" at bounding box center [669, 138] width 20 height 9
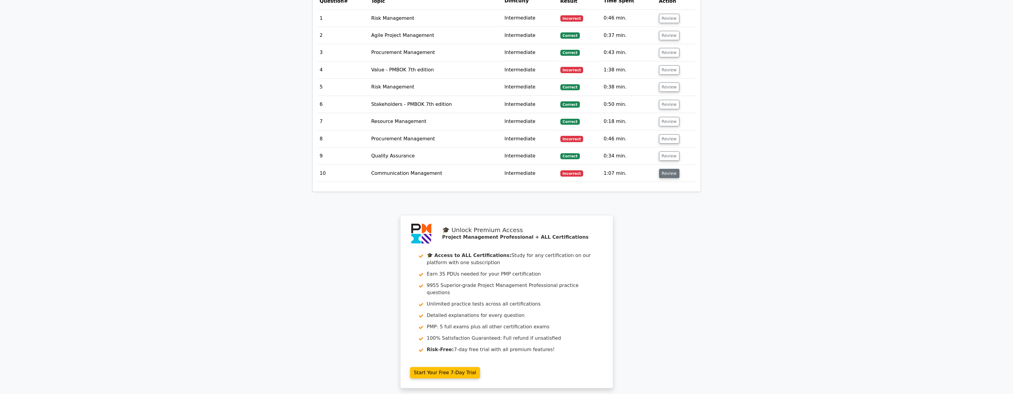
click at [669, 169] on button "Review" at bounding box center [669, 173] width 20 height 9
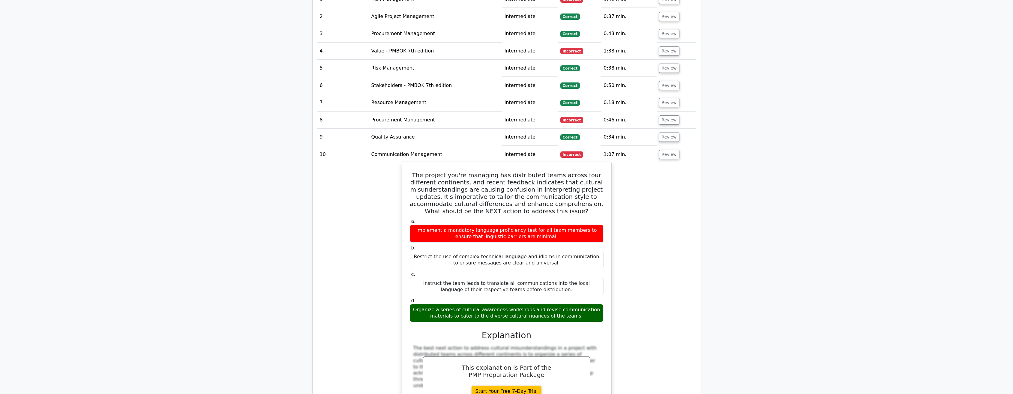
scroll to position [570, 0]
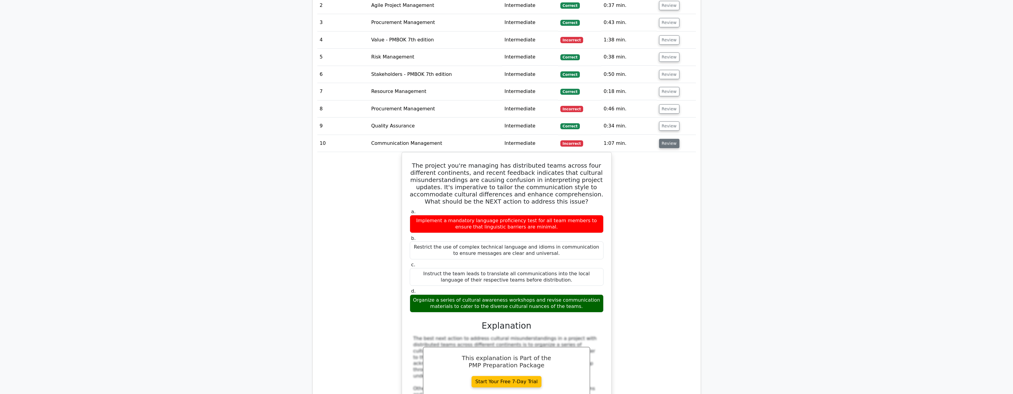
click at [665, 139] on button "Review" at bounding box center [669, 143] width 20 height 9
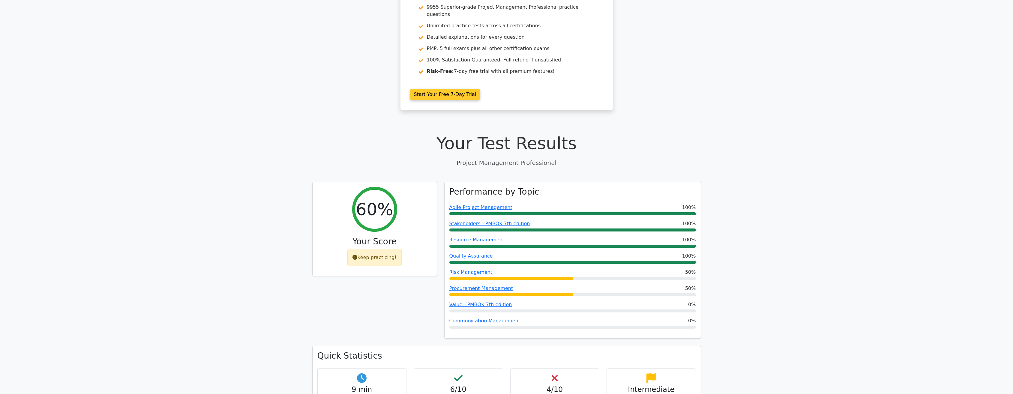
scroll to position [0, 0]
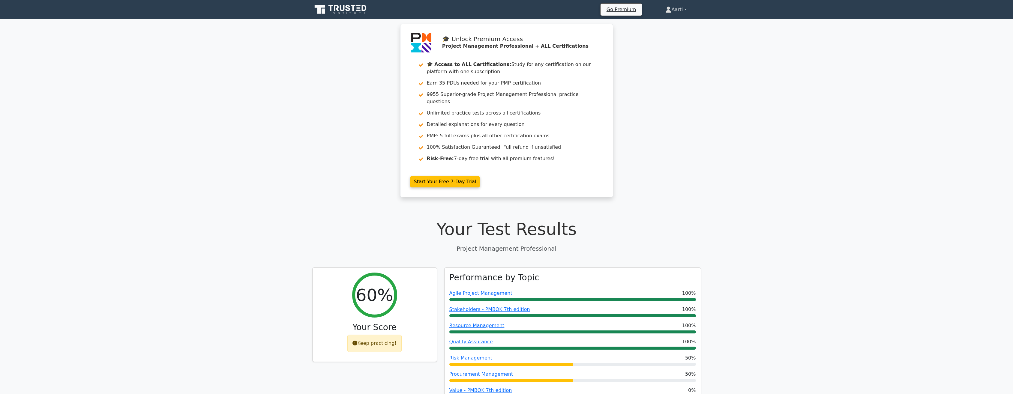
click at [685, 9] on link "Aarti" at bounding box center [676, 10] width 50 height 12
click at [686, 8] on link "Aarti" at bounding box center [676, 10] width 50 height 12
click at [675, 10] on link "Aarti" at bounding box center [676, 10] width 50 height 12
drag, startPoint x: 665, startPoint y: 10, endPoint x: 693, endPoint y: 6, distance: 27.6
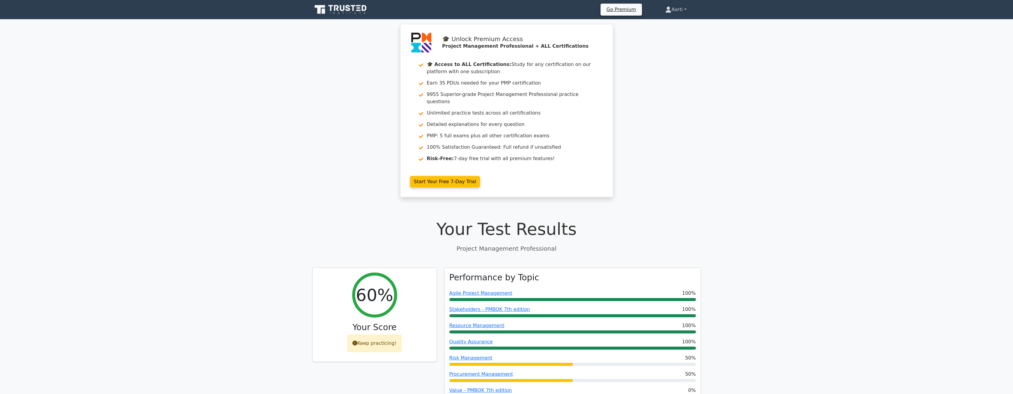
click at [666, 10] on icon at bounding box center [669, 10] width 6 height 6
click at [686, 8] on link "Aarti" at bounding box center [676, 10] width 50 height 12
click at [685, 9] on link "Aarti" at bounding box center [676, 10] width 50 height 12
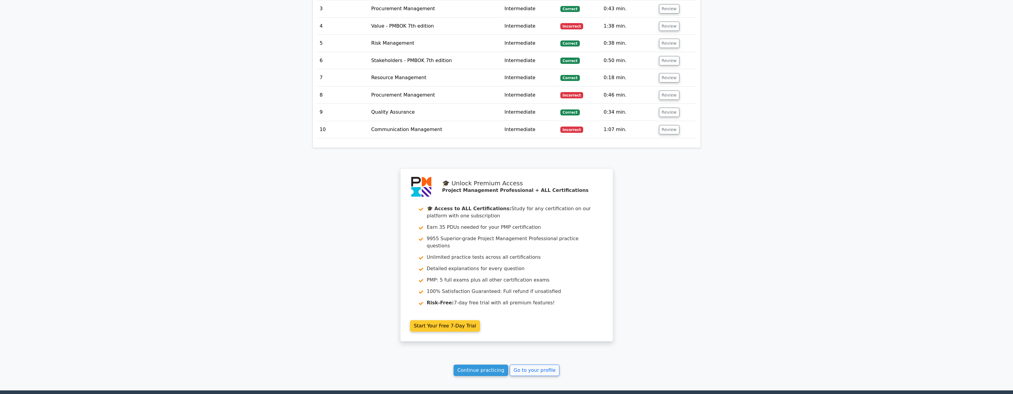
scroll to position [639, 0]
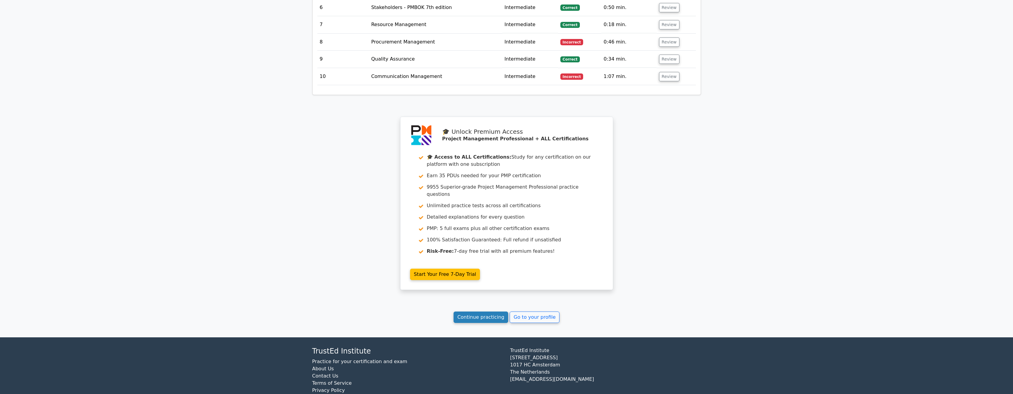
click at [481, 312] on link "Continue practicing" at bounding box center [481, 317] width 55 height 11
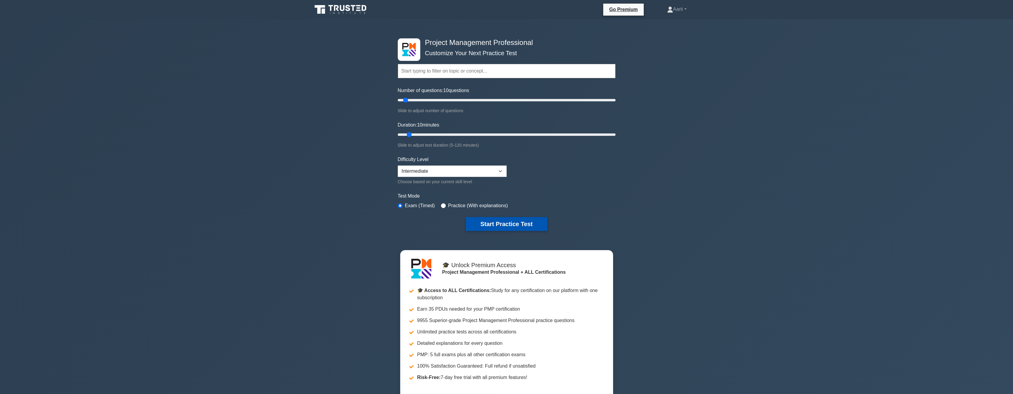
click at [499, 222] on button "Start Practice Test" at bounding box center [506, 224] width 81 height 14
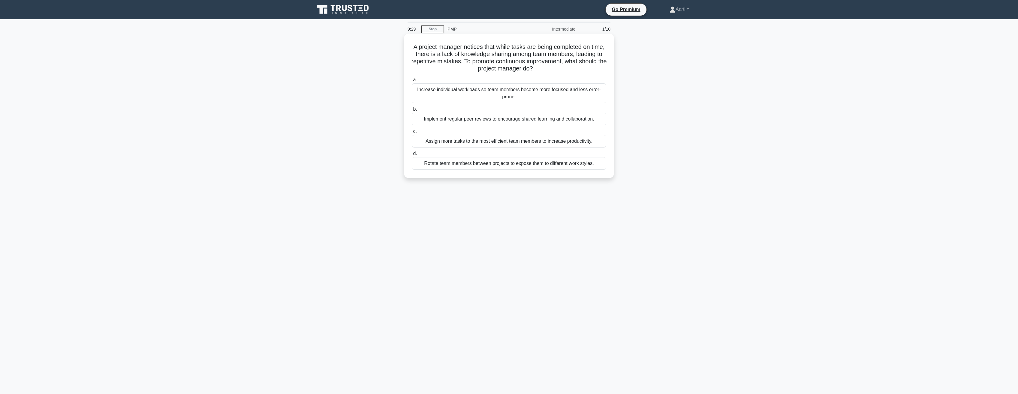
click at [457, 123] on div "Implement regular peer reviews to encourage shared learning and collaboration." at bounding box center [509, 119] width 194 height 13
click at [412, 111] on input "b. Implement regular peer reviews to encourage shared learning and collaboratio…" at bounding box center [412, 109] width 0 height 4
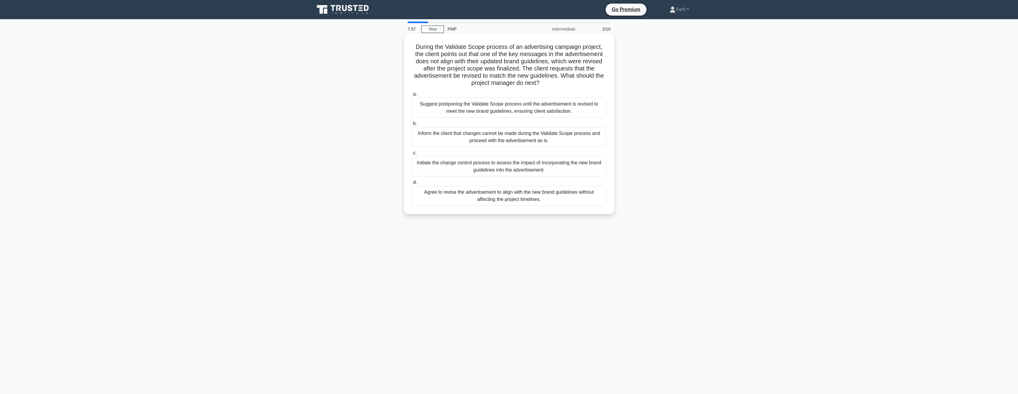
click at [492, 167] on div "Initiate the change control process to assess the impact of incorporating the n…" at bounding box center [509, 167] width 194 height 20
click at [412, 155] on input "c. Initiate the change control process to assess the impact of incorporating th…" at bounding box center [412, 153] width 0 height 4
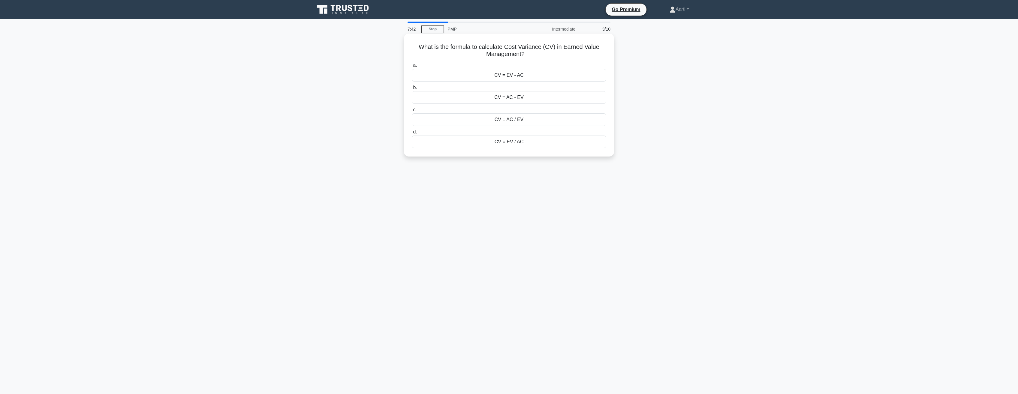
click at [504, 77] on div "CV = EV - AC" at bounding box center [509, 75] width 194 height 13
click at [412, 68] on input "a. CV = EV - AC" at bounding box center [412, 66] width 0 height 4
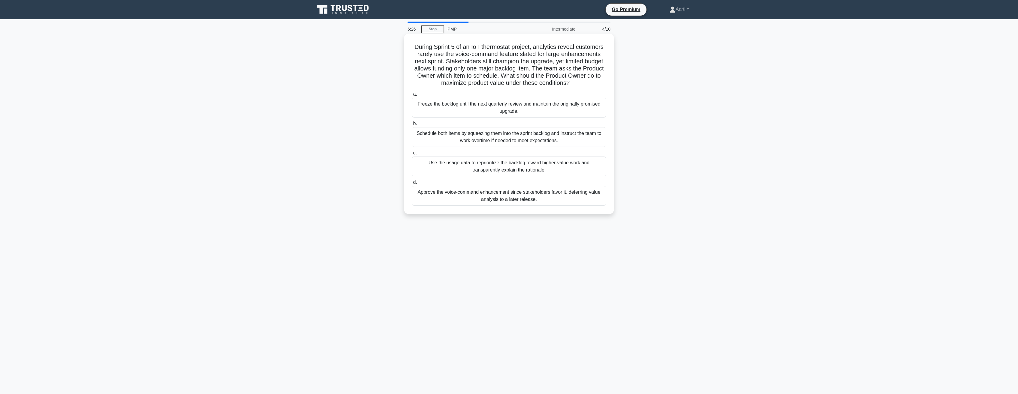
click at [499, 167] on div "Use the usage data to reprioritize the backlog toward higher-value work and tra…" at bounding box center [509, 167] width 194 height 20
click at [412, 155] on input "c. Use the usage data to reprioritize the backlog toward higher-value work and …" at bounding box center [412, 153] width 0 height 4
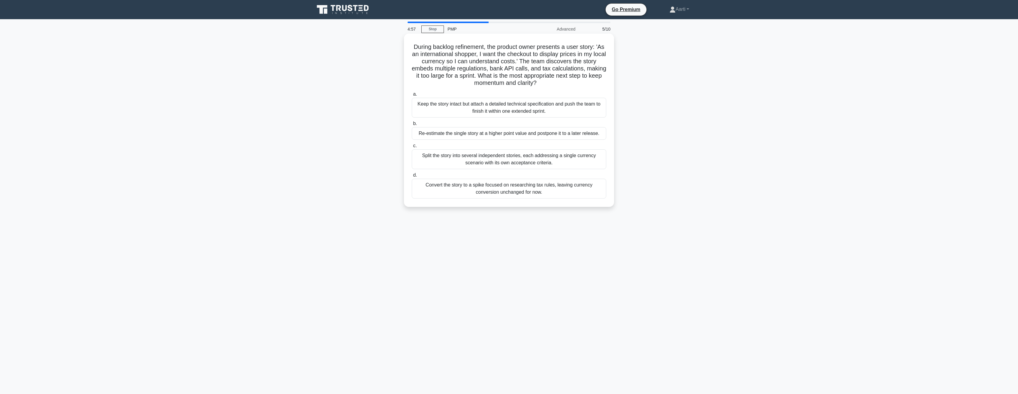
click at [491, 161] on div "Split the story into several independent stories, each addressing a single curr…" at bounding box center [509, 159] width 194 height 20
click at [412, 148] on input "c. Split the story into several independent stories, each addressing a single c…" at bounding box center [412, 146] width 0 height 4
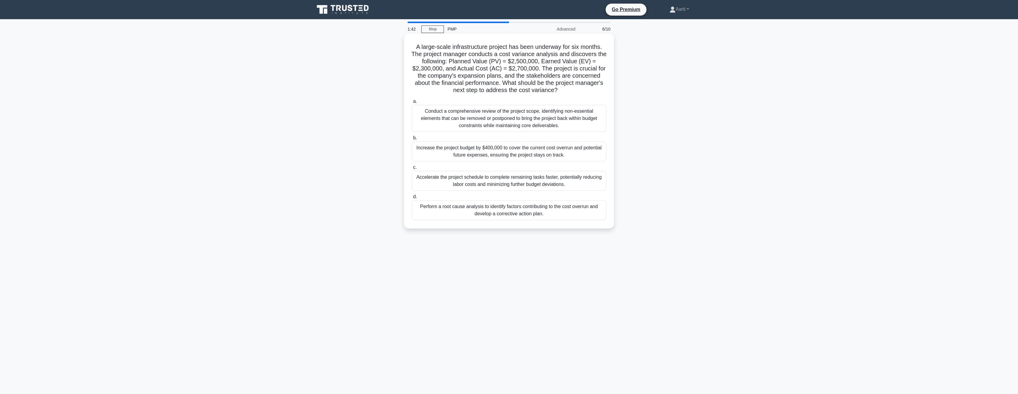
click at [504, 213] on div "Perform a root cause analysis to identify factors contributing to the cost over…" at bounding box center [509, 210] width 194 height 20
click at [412, 199] on input "d. Perform a root cause analysis to identify factors contributing to the cost o…" at bounding box center [412, 197] width 0 height 4
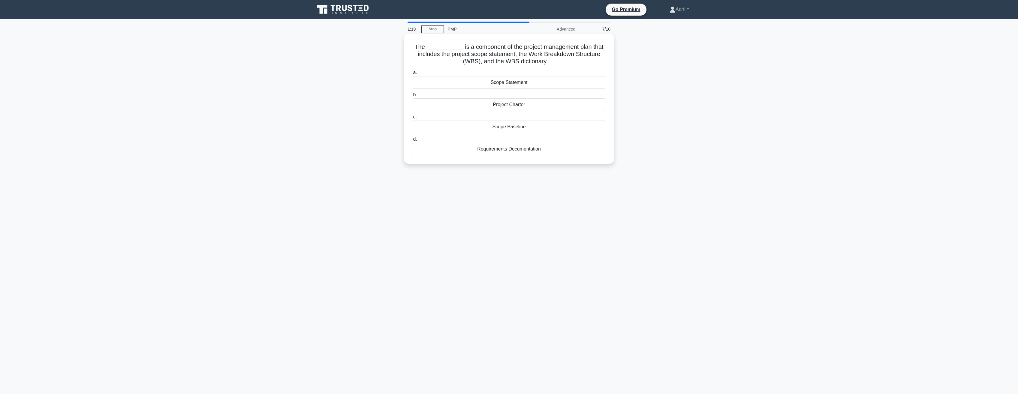
click at [493, 150] on div "Requirements Documentation" at bounding box center [509, 149] width 194 height 13
click at [412, 141] on input "d. Requirements Documentation" at bounding box center [412, 139] width 0 height 4
click at [508, 106] on div "Composite organizational structure" at bounding box center [509, 104] width 194 height 13
click at [412, 97] on input "b. Composite organizational structure" at bounding box center [412, 95] width 0 height 4
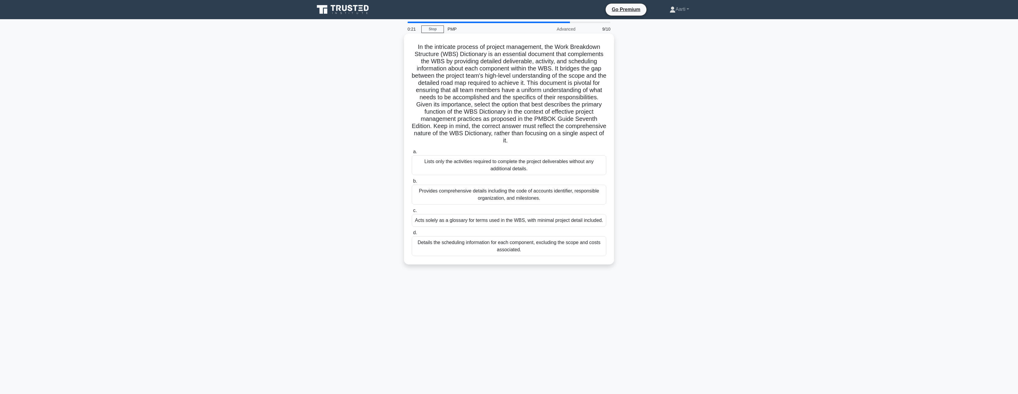
click at [480, 167] on div "Lists only the activities required to complete the project deliverables without…" at bounding box center [509, 165] width 194 height 20
click at [412, 154] on input "a. Lists only the activities required to complete the project deliverables with…" at bounding box center [412, 152] width 0 height 4
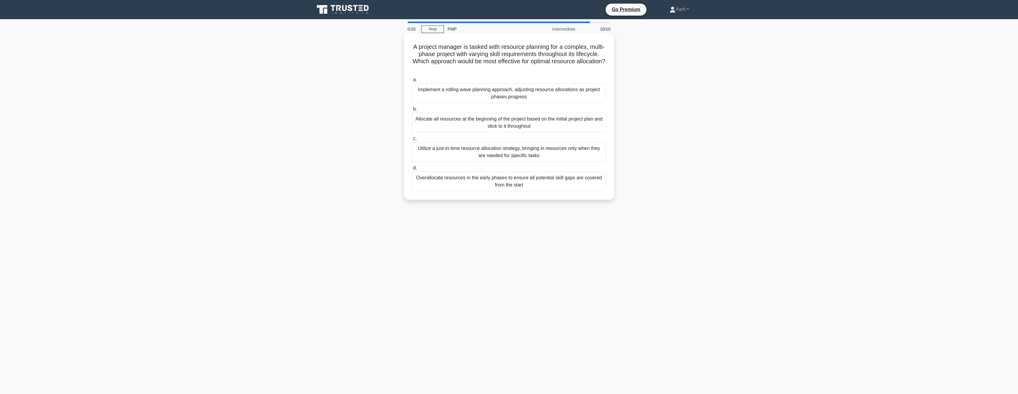
click at [469, 93] on div "Implement a rolling wave planning approach, adjusting resource allocations as p…" at bounding box center [509, 93] width 194 height 20
click at [412, 82] on input "a. Implement a rolling wave planning approach, adjusting resource allocations a…" at bounding box center [412, 80] width 0 height 4
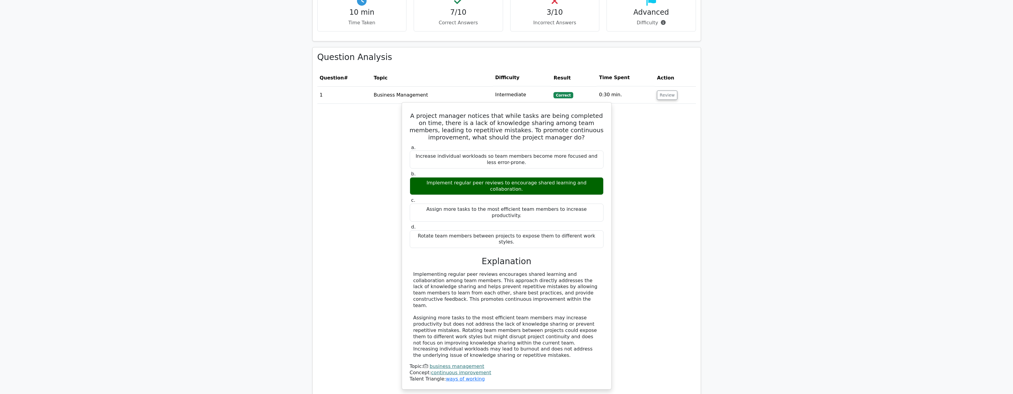
scroll to position [480, 0]
click at [670, 90] on button "Review" at bounding box center [667, 94] width 20 height 9
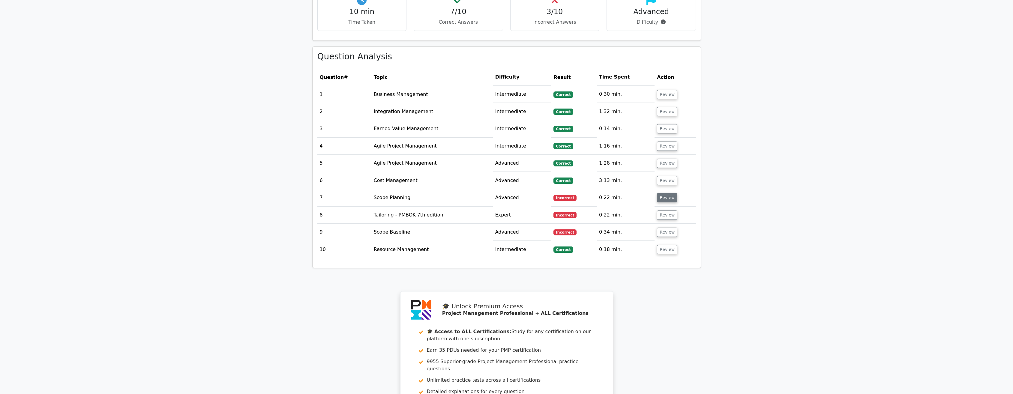
click at [667, 193] on button "Review" at bounding box center [667, 197] width 20 height 9
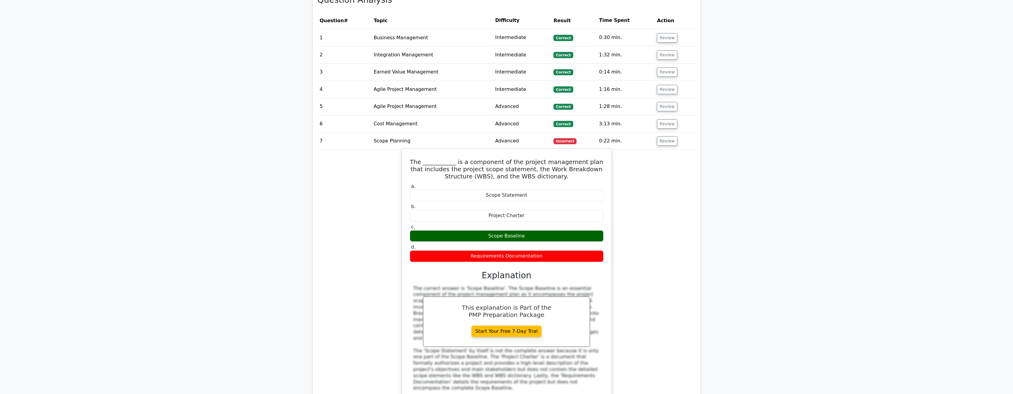
scroll to position [540, 0]
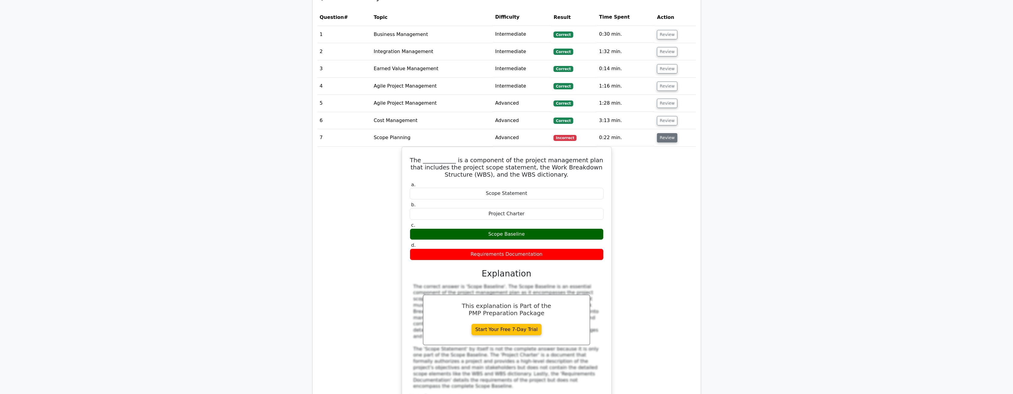
click at [670, 133] on button "Review" at bounding box center [667, 137] width 20 height 9
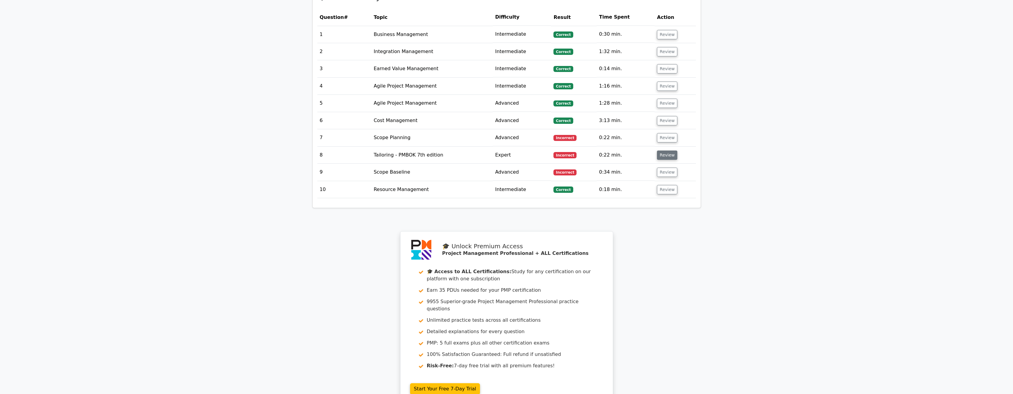
click at [665, 151] on button "Review" at bounding box center [667, 155] width 20 height 9
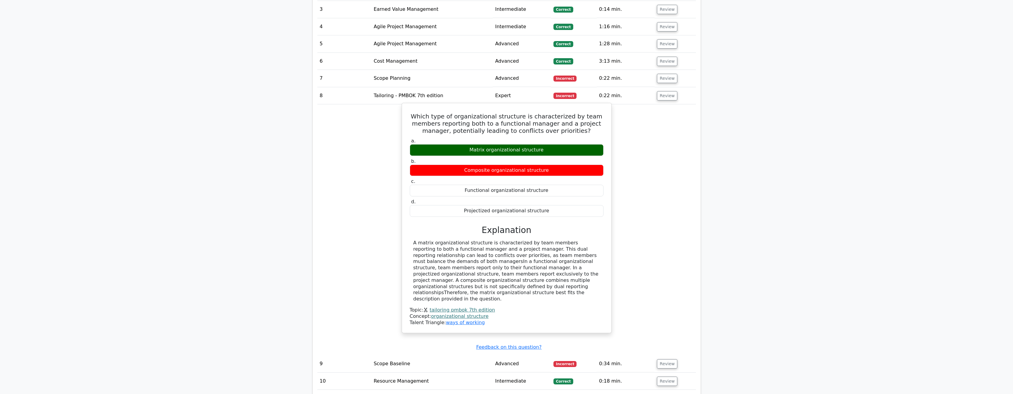
scroll to position [600, 0]
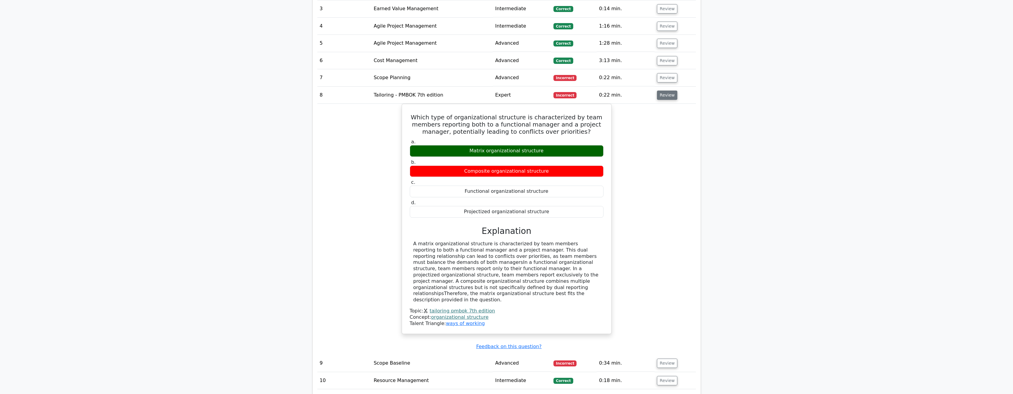
click at [662, 91] on button "Review" at bounding box center [667, 95] width 20 height 9
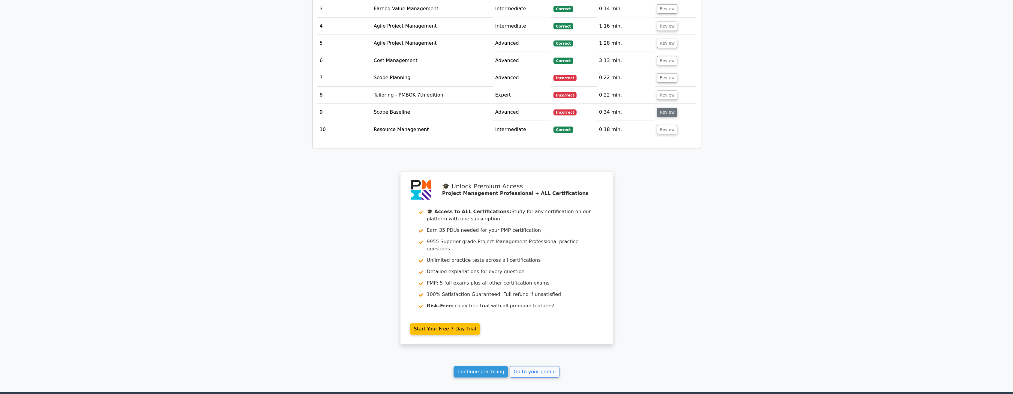
click at [666, 108] on button "Review" at bounding box center [667, 112] width 20 height 9
click at [664, 108] on button "Review" at bounding box center [667, 112] width 20 height 9
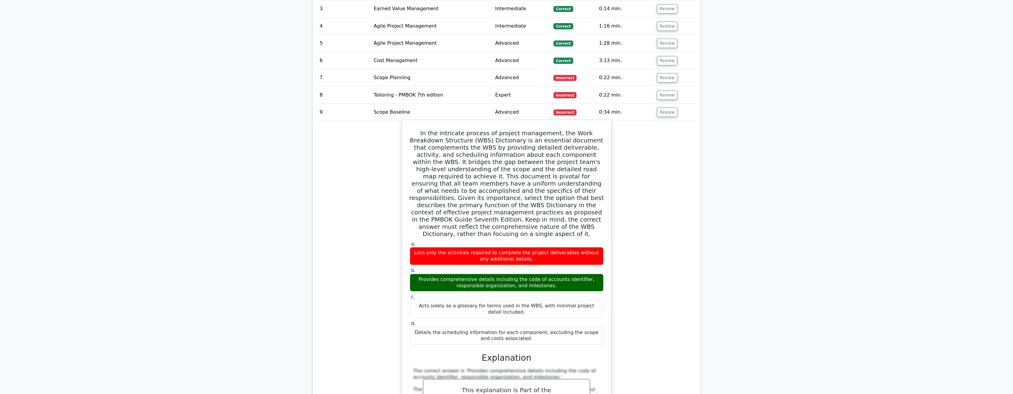
scroll to position [630, 0]
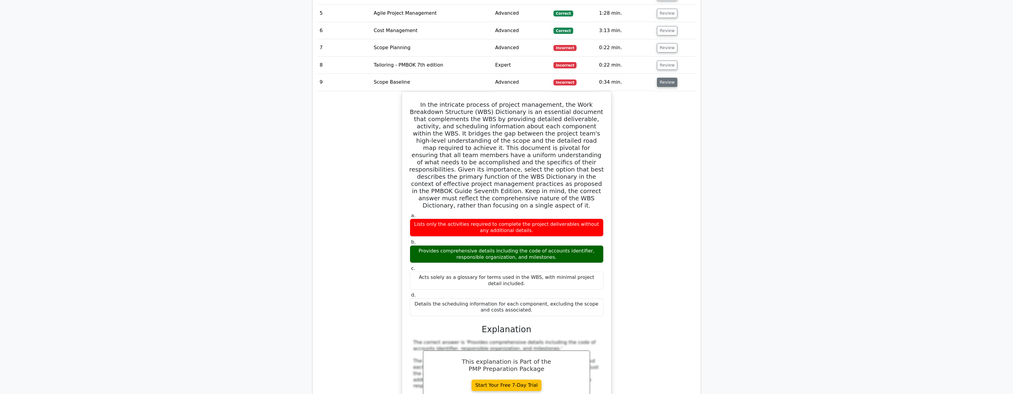
click at [666, 78] on button "Review" at bounding box center [667, 82] width 20 height 9
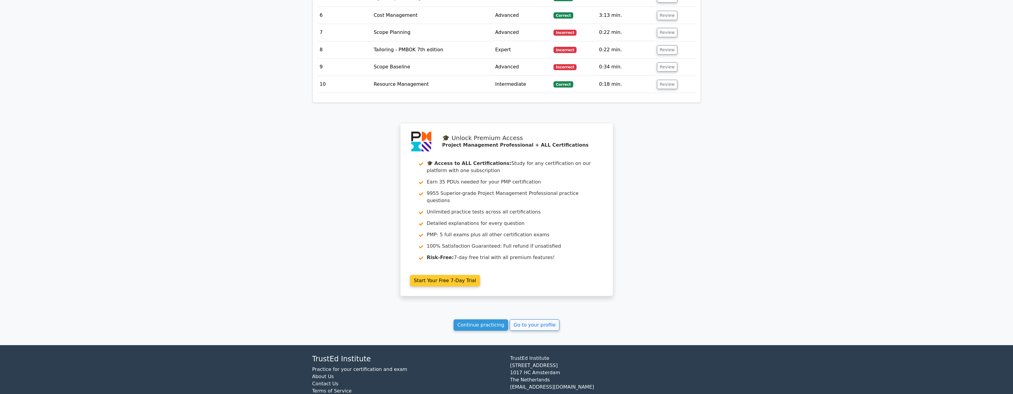
scroll to position [655, 0]
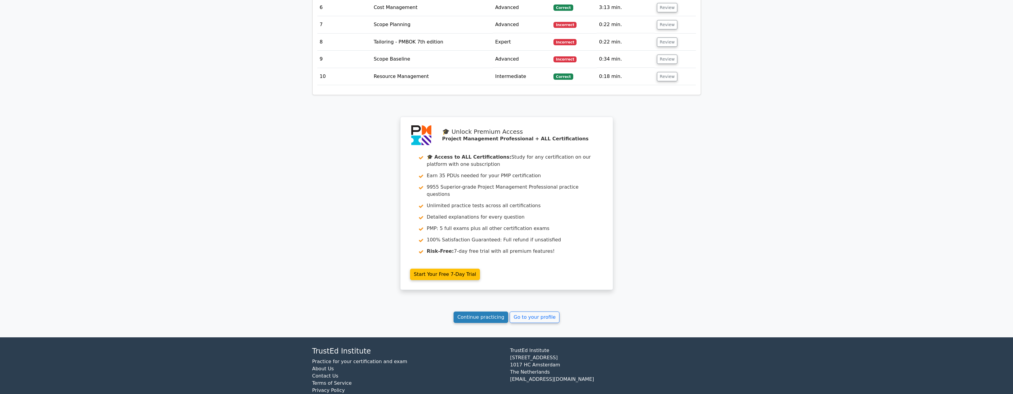
click at [481, 312] on link "Continue practicing" at bounding box center [481, 317] width 55 height 11
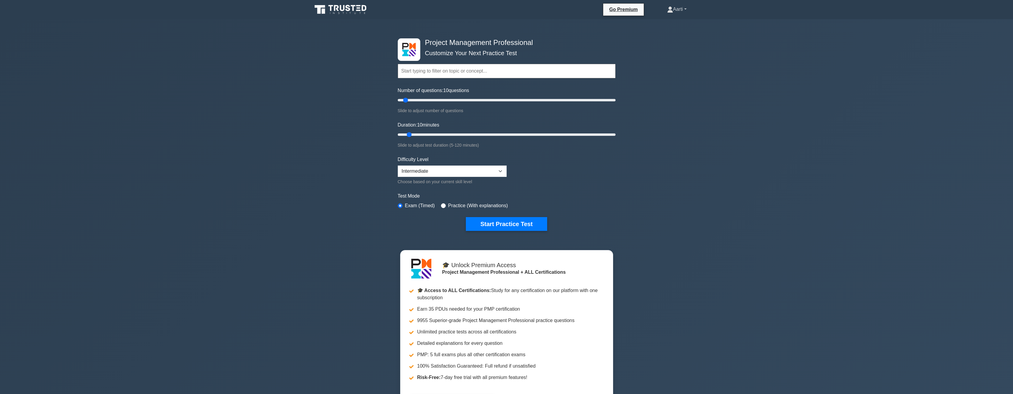
click at [686, 9] on link "Aarti" at bounding box center [677, 9] width 48 height 12
click at [662, 24] on link "Profile" at bounding box center [676, 24] width 47 height 10
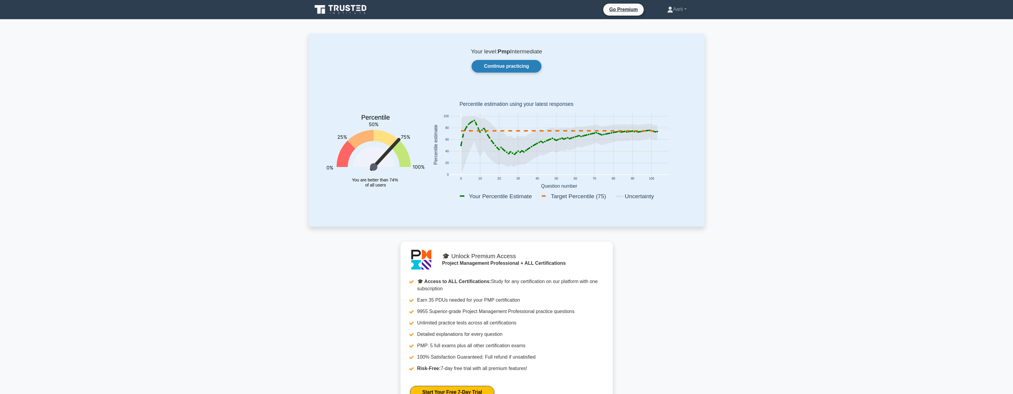
click at [509, 65] on link "Continue practicing" at bounding box center [507, 66] width 70 height 13
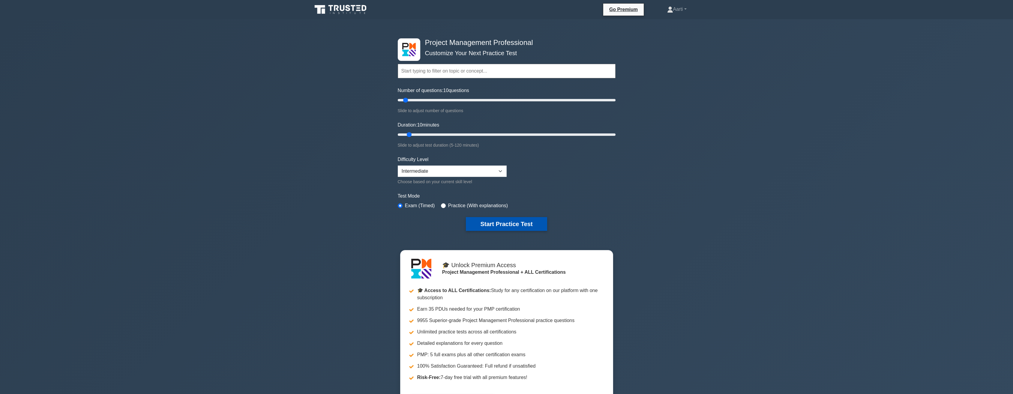
click at [492, 222] on button "Start Practice Test" at bounding box center [506, 224] width 81 height 14
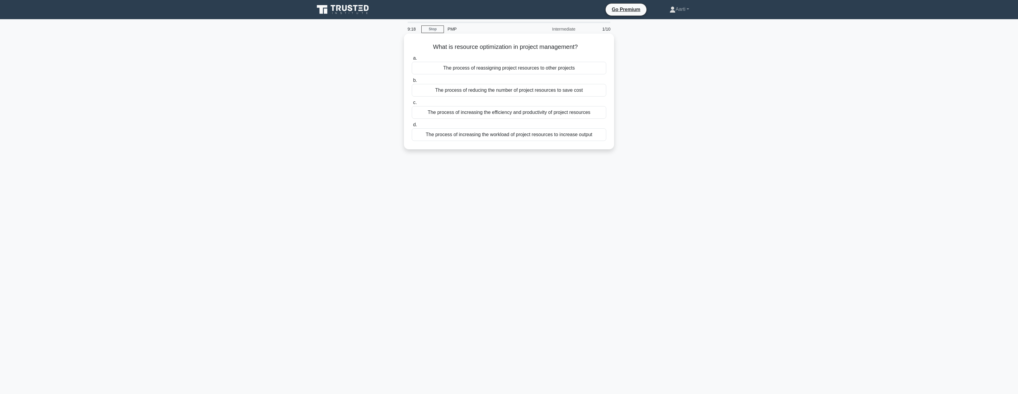
click at [500, 116] on div "The process of increasing the efficiency and productivity of project resources" at bounding box center [509, 112] width 194 height 13
click at [412, 105] on input "c. The process of increasing the efficiency and productivity of project resourc…" at bounding box center [412, 103] width 0 height 4
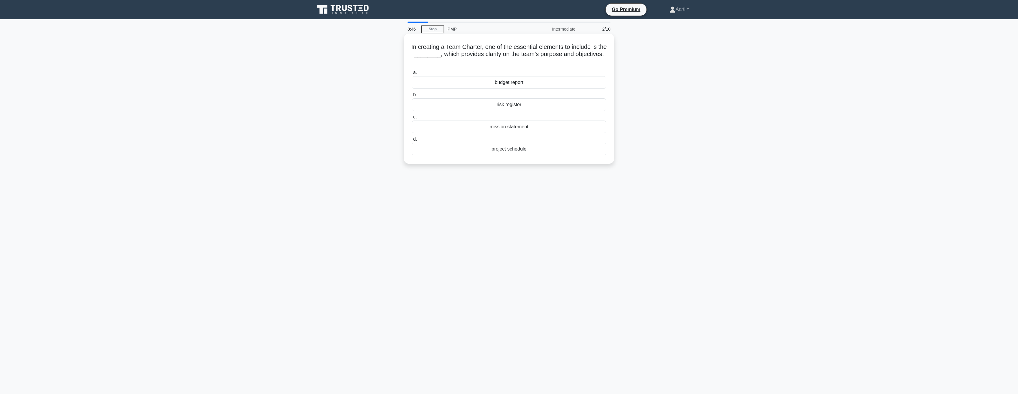
click at [486, 128] on div "mission statement" at bounding box center [509, 127] width 194 height 13
click at [412, 119] on input "c. mission statement" at bounding box center [412, 117] width 0 height 4
click at [504, 113] on div "Scope Baseline" at bounding box center [509, 112] width 194 height 13
click at [412, 104] on input "b. Scope Baseline" at bounding box center [412, 102] width 0 height 4
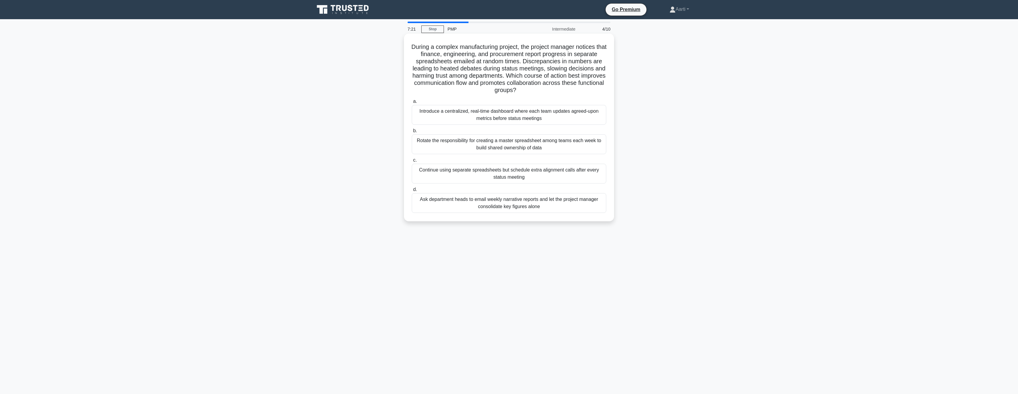
click at [513, 116] on div "Introduce a centralized, real-time dashboard where each team updates agreed-upo…" at bounding box center [509, 115] width 194 height 20
click at [412, 104] on input "a. Introduce a centralized, real-time dashboard where each team updates agreed-…" at bounding box center [412, 102] width 0 height 4
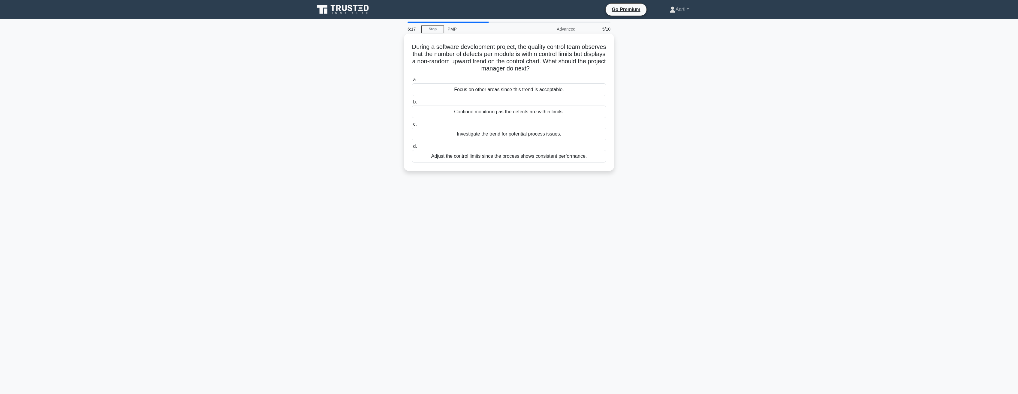
click at [489, 137] on div "Investigate the trend for potential process issues." at bounding box center [509, 134] width 194 height 13
click at [412, 126] on input "c. Investigate the trend for potential process issues." at bounding box center [412, 124] width 0 height 4
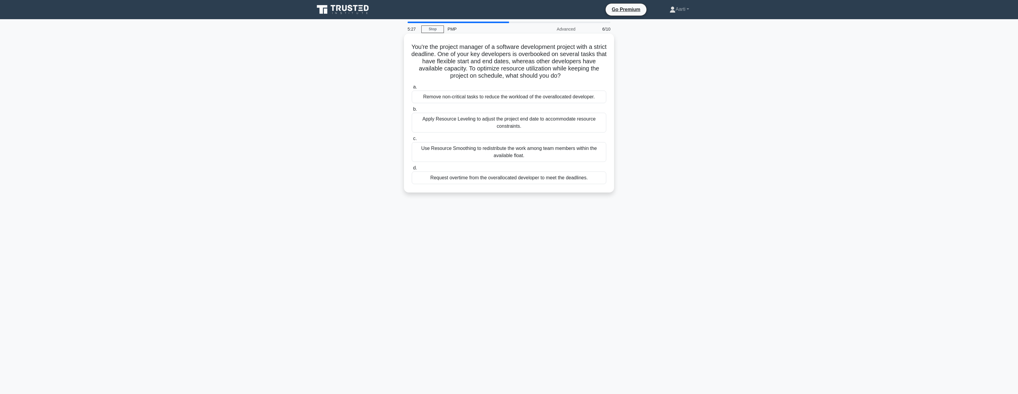
click at [489, 152] on div "Use Resource Smoothing to redistribute the work among team members within the a…" at bounding box center [509, 152] width 194 height 20
click at [412, 141] on input "c. Use Resource Smoothing to redistribute the work among team members within th…" at bounding box center [412, 139] width 0 height 4
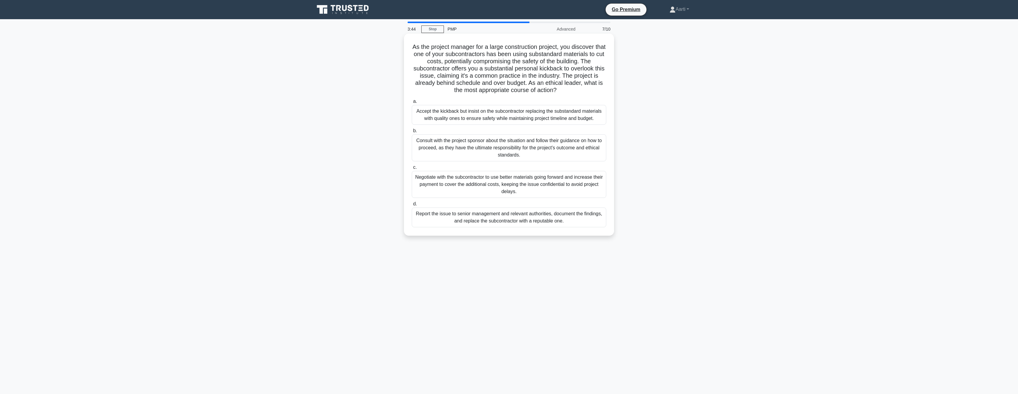
click at [520, 118] on div "Accept the kickback but insist on the subcontractor replacing the substandard m…" at bounding box center [509, 115] width 194 height 20
click at [412, 104] on input "a. Accept the kickback but insist on the subcontractor replacing the substandar…" at bounding box center [412, 102] width 0 height 4
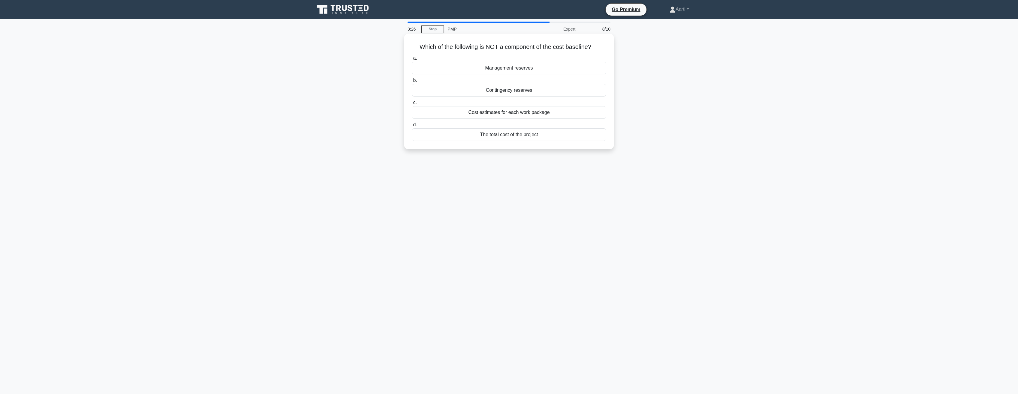
click at [499, 70] on div "Management reserves" at bounding box center [509, 68] width 194 height 13
click at [412, 60] on input "a. Management reserves" at bounding box center [412, 58] width 0 height 4
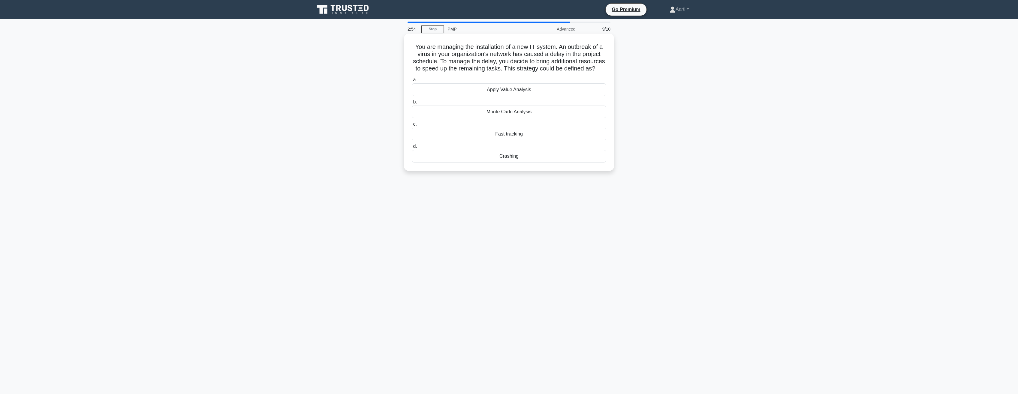
click at [499, 140] on div "Fast tracking" at bounding box center [509, 134] width 194 height 13
click at [412, 126] on input "c. Fast tracking" at bounding box center [412, 124] width 0 height 4
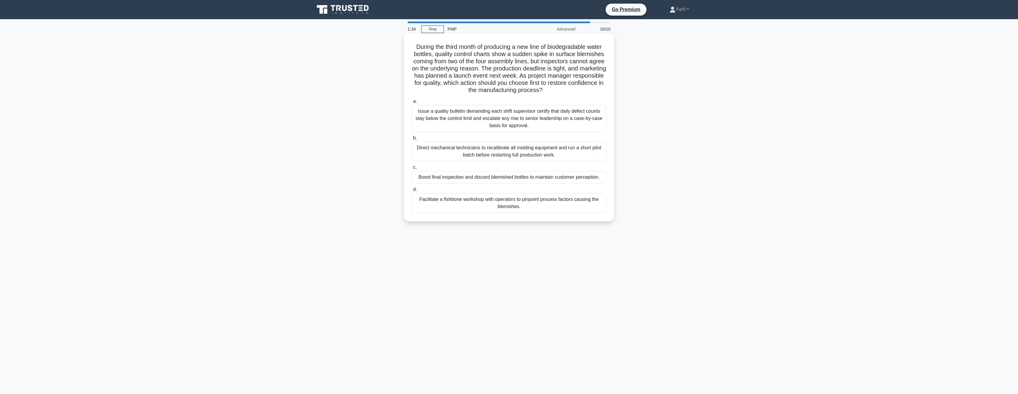
click at [489, 152] on div "Direct mechanical technicians to recalibrate all molding equipment and run a sh…" at bounding box center [509, 152] width 194 height 20
click at [412, 140] on input "b. Direct mechanical technicians to recalibrate all molding equipment and run a…" at bounding box center [412, 138] width 0 height 4
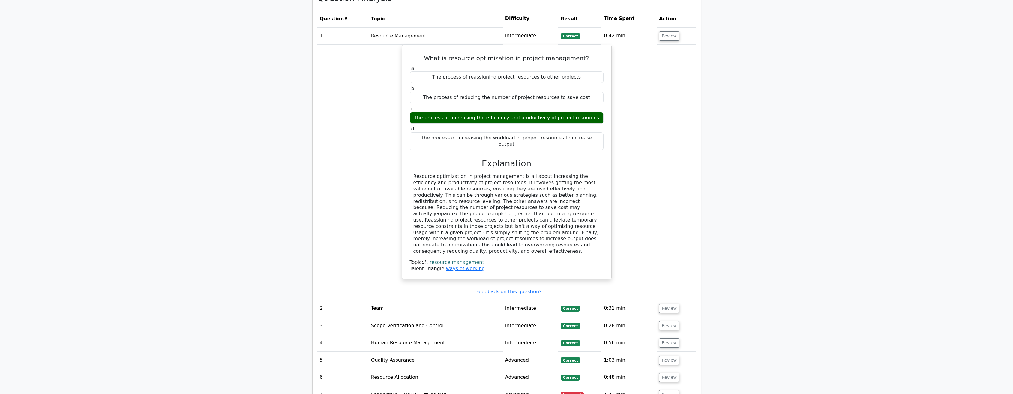
scroll to position [480, 0]
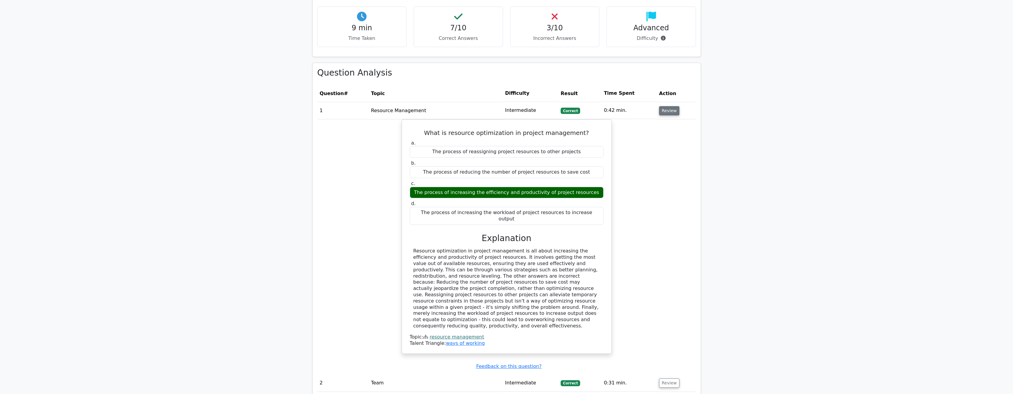
click at [663, 106] on button "Review" at bounding box center [669, 110] width 20 height 9
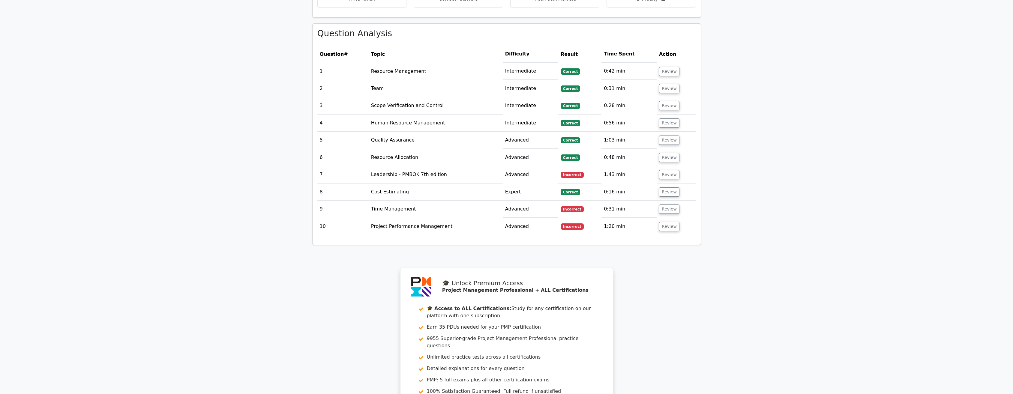
scroll to position [540, 0]
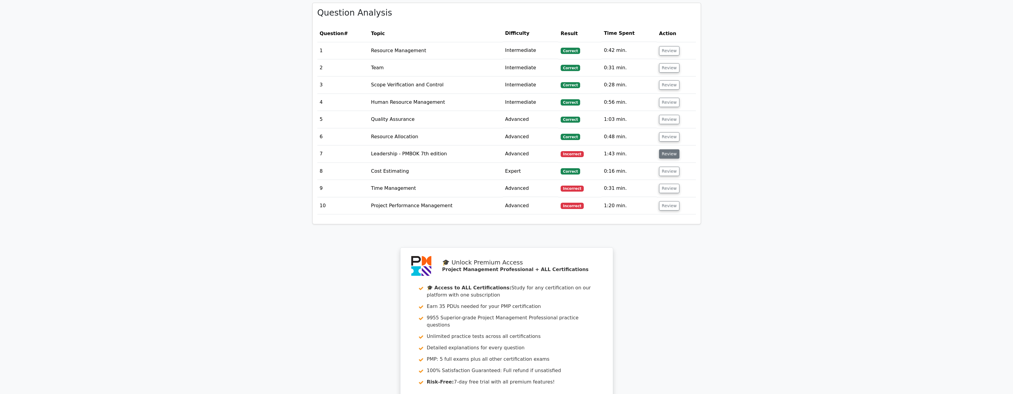
click at [668, 149] on button "Review" at bounding box center [669, 153] width 20 height 9
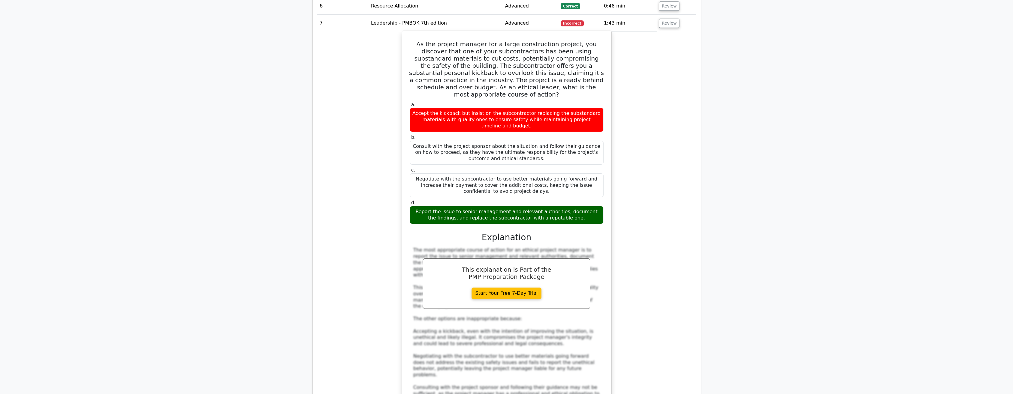
scroll to position [510, 0]
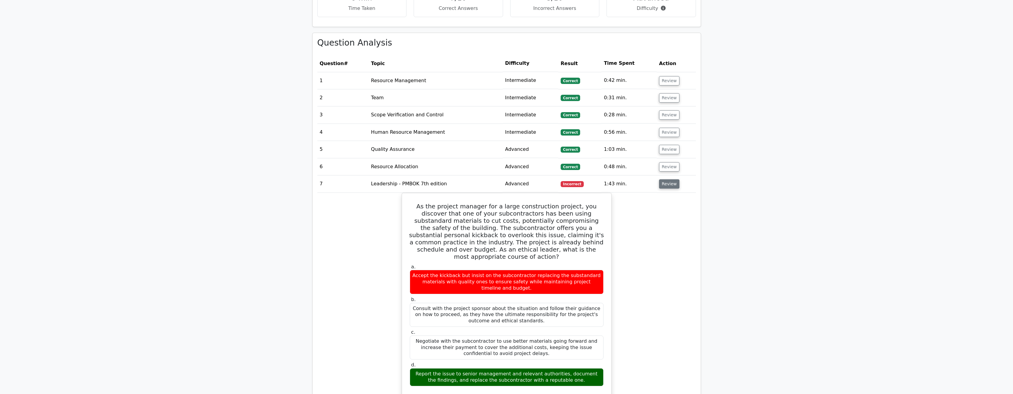
click at [669, 179] on button "Review" at bounding box center [669, 183] width 20 height 9
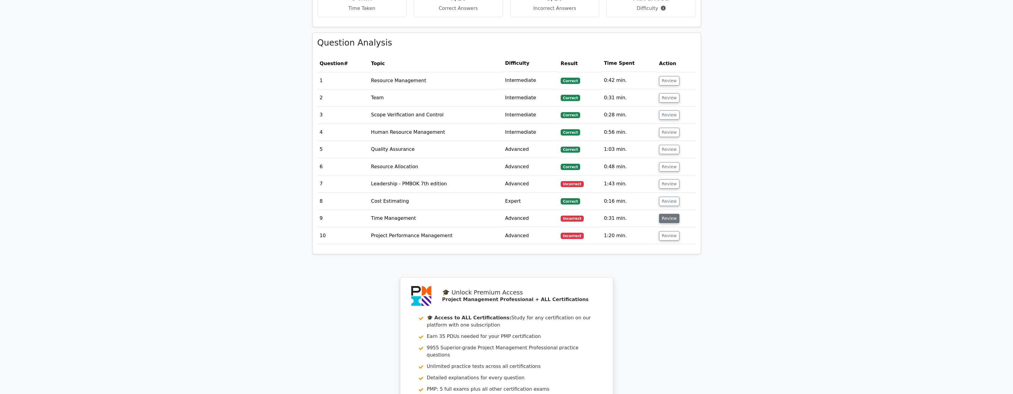
click at [666, 214] on button "Review" at bounding box center [669, 218] width 20 height 9
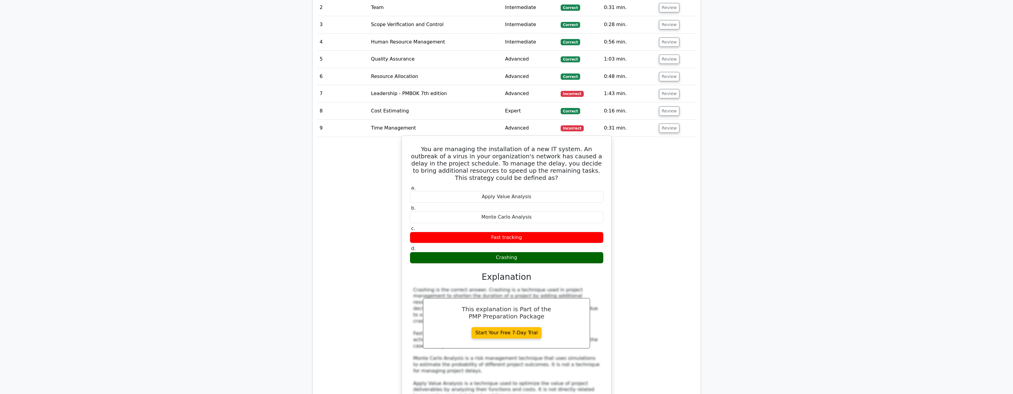
scroll to position [600, 0]
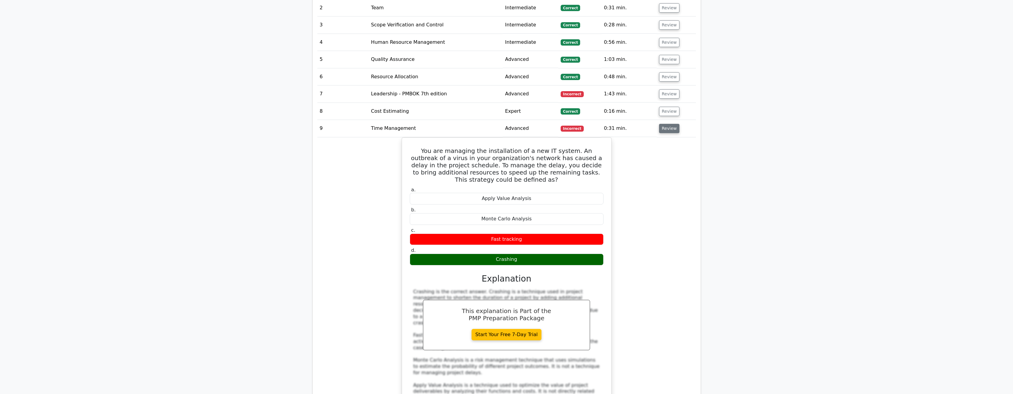
click at [671, 124] on button "Review" at bounding box center [669, 128] width 20 height 9
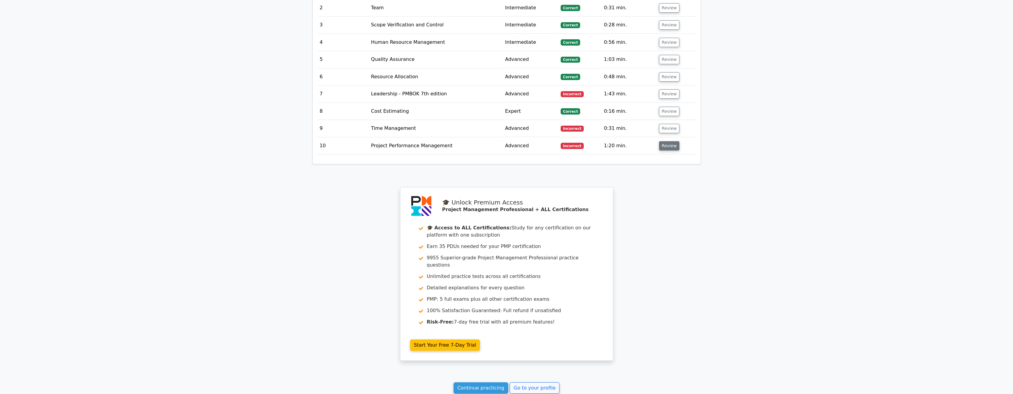
click at [666, 141] on button "Review" at bounding box center [669, 145] width 20 height 9
click at [668, 141] on button "Review" at bounding box center [669, 145] width 20 height 9
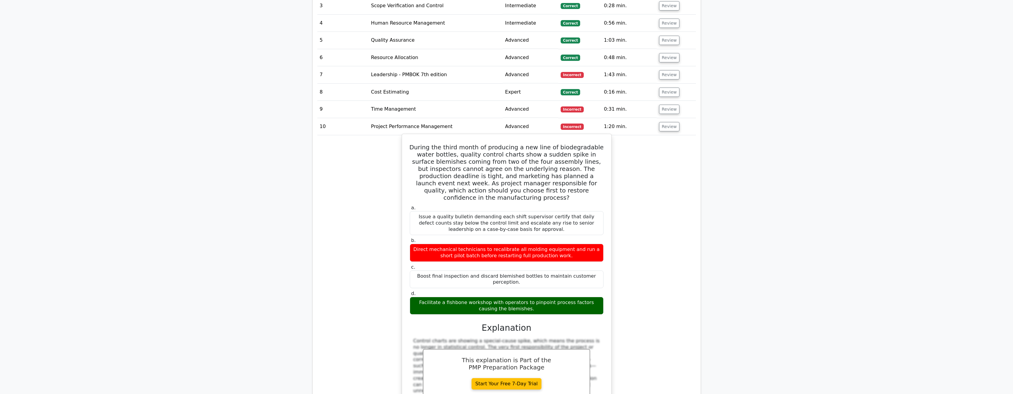
scroll to position [660, 0]
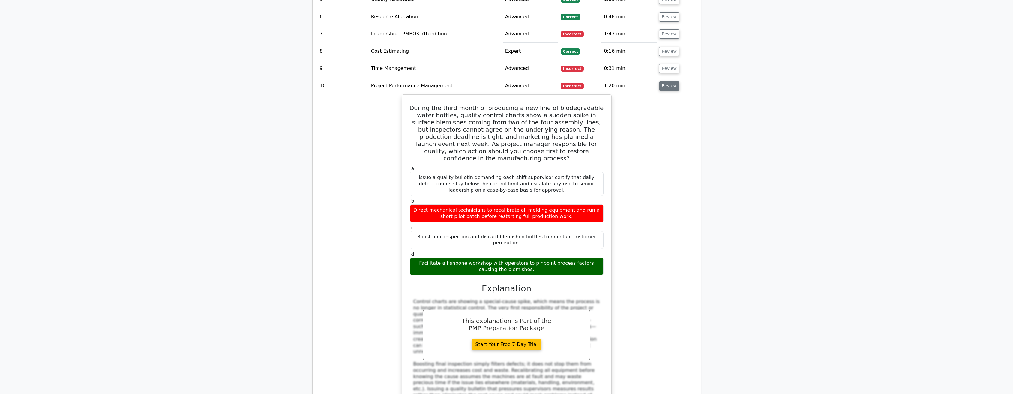
click at [670, 81] on button "Review" at bounding box center [669, 85] width 20 height 9
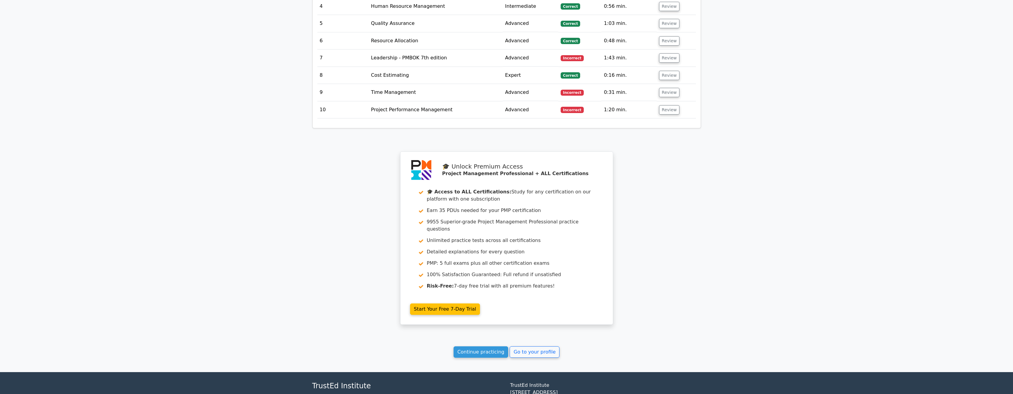
scroll to position [671, 0]
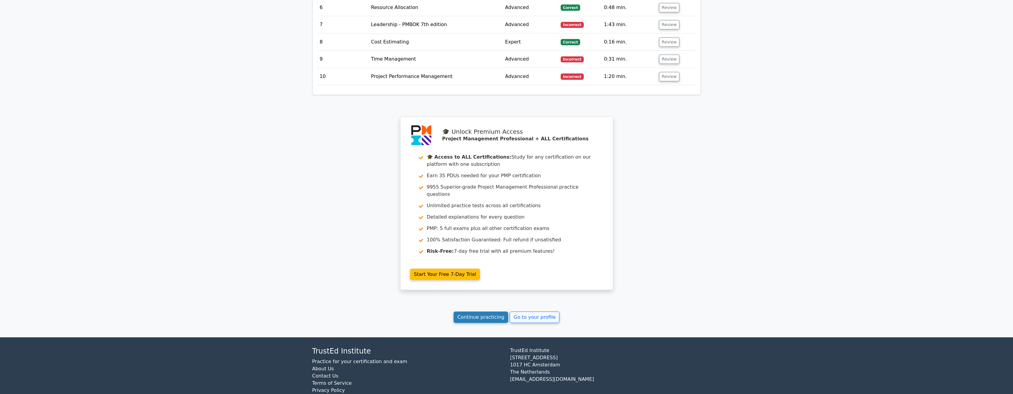
click at [482, 312] on link "Continue practicing" at bounding box center [481, 317] width 55 height 11
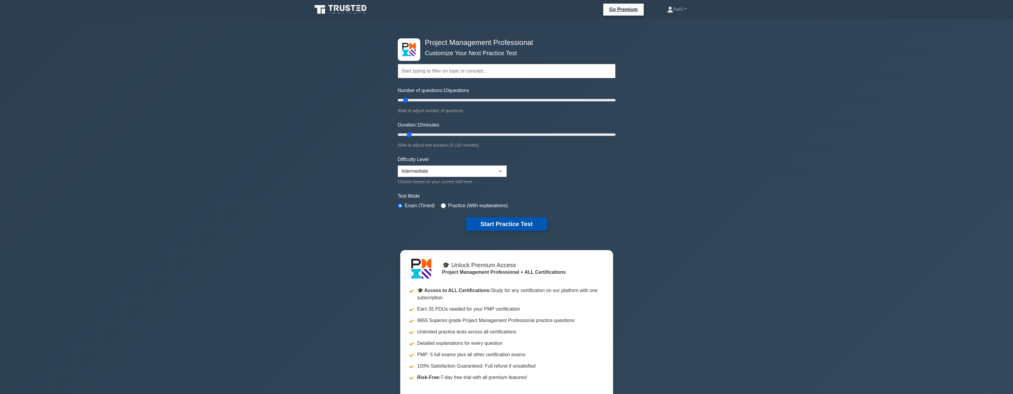
click at [499, 221] on button "Start Practice Test" at bounding box center [506, 224] width 81 height 14
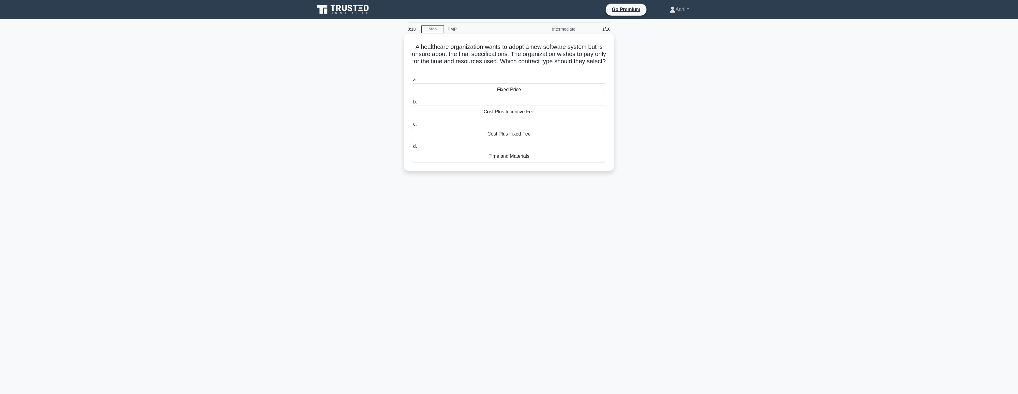
click at [508, 155] on div "Time and Materials" at bounding box center [509, 156] width 194 height 13
click at [412, 149] on input "d. Time and Materials" at bounding box center [412, 147] width 0 height 4
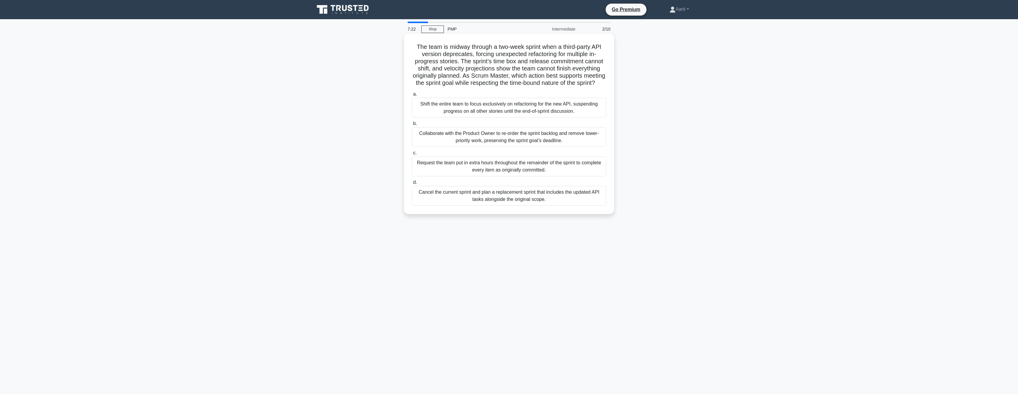
click at [492, 147] on div "Collaborate with the Product Owner to re-order the sprint backlog and remove lo…" at bounding box center [509, 137] width 194 height 20
click at [412, 126] on input "b. Collaborate with the Product Owner to re-order the sprint backlog and remove…" at bounding box center [412, 124] width 0 height 4
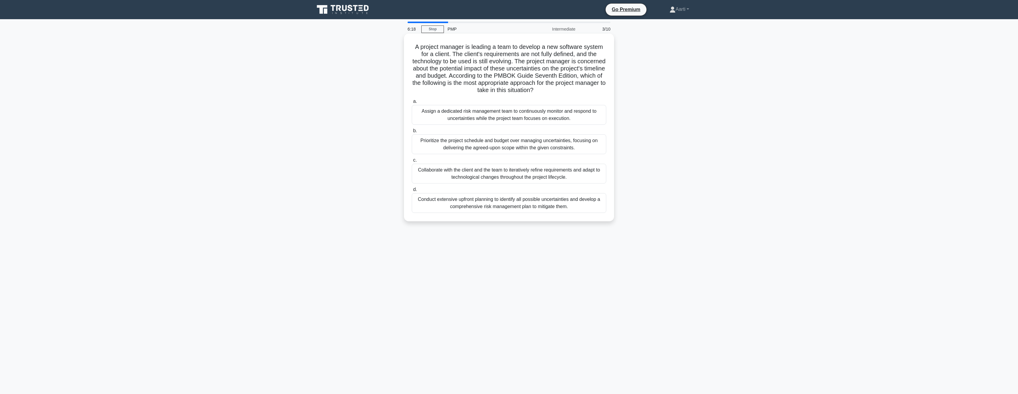
click at [496, 205] on div "Conduct extensive upfront planning to identify all possible uncertainties and d…" at bounding box center [509, 203] width 194 height 20
click at [412, 192] on input "d. Conduct extensive upfront planning to identify all possible uncertainties an…" at bounding box center [412, 190] width 0 height 4
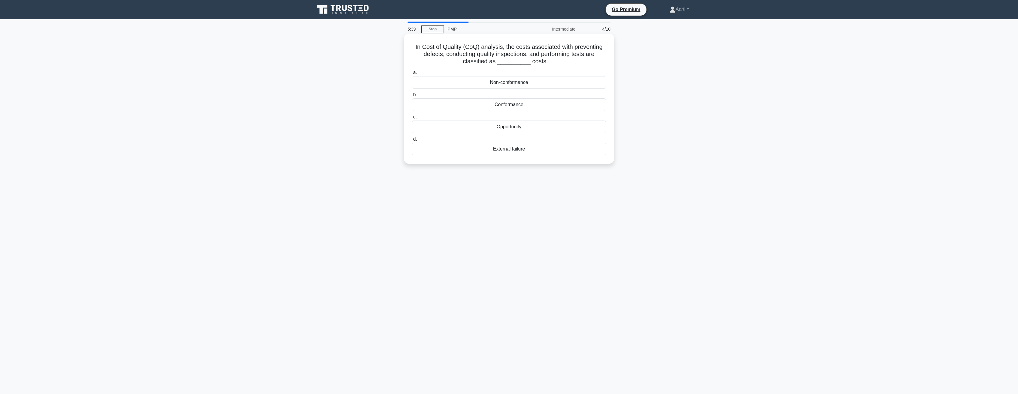
click at [483, 104] on div "Conformance" at bounding box center [509, 104] width 194 height 13
click at [412, 97] on input "b. Conformance" at bounding box center [412, 95] width 0 height 4
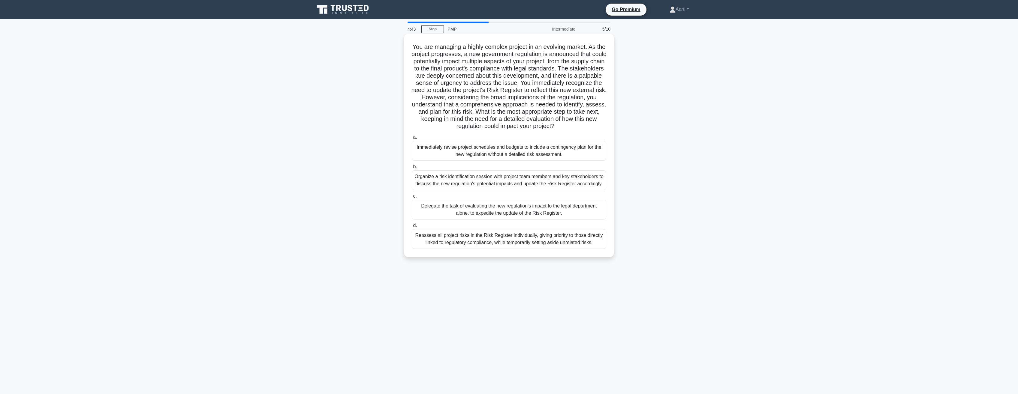
click at [530, 181] on div "Organize a risk identification session with project team members and key stakeh…" at bounding box center [509, 180] width 194 height 20
click at [412, 169] on input "b. Organize a risk identification session with project team members and key sta…" at bounding box center [412, 167] width 0 height 4
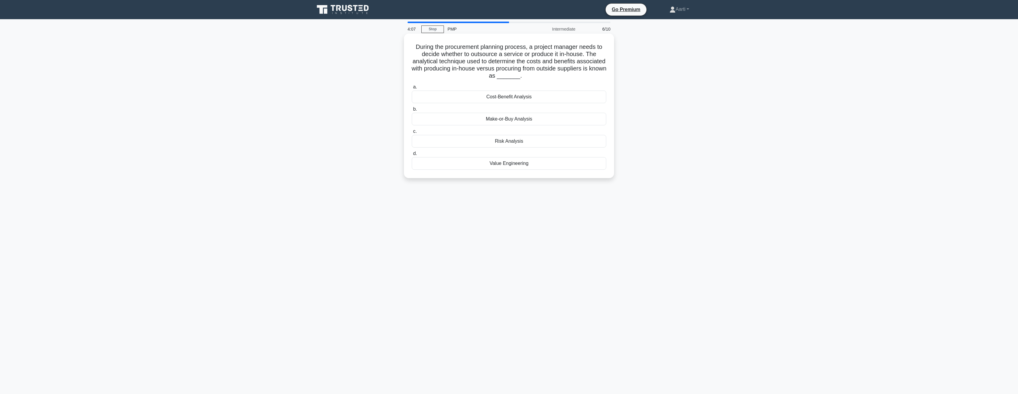
click at [500, 119] on div "Make-or-Buy Analysis" at bounding box center [509, 119] width 194 height 13
click at [412, 111] on input "b. Make-or-Buy Analysis" at bounding box center [412, 109] width 0 height 4
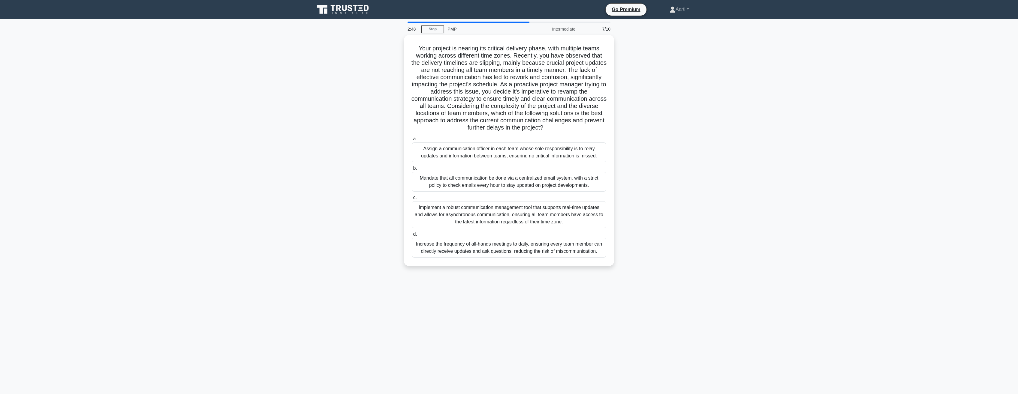
click at [456, 220] on div "Implement a robust communication management tool that supports real-time update…" at bounding box center [509, 214] width 194 height 27
click at [412, 200] on input "c. Implement a robust communication management tool that supports real-time upd…" at bounding box center [412, 198] width 0 height 4
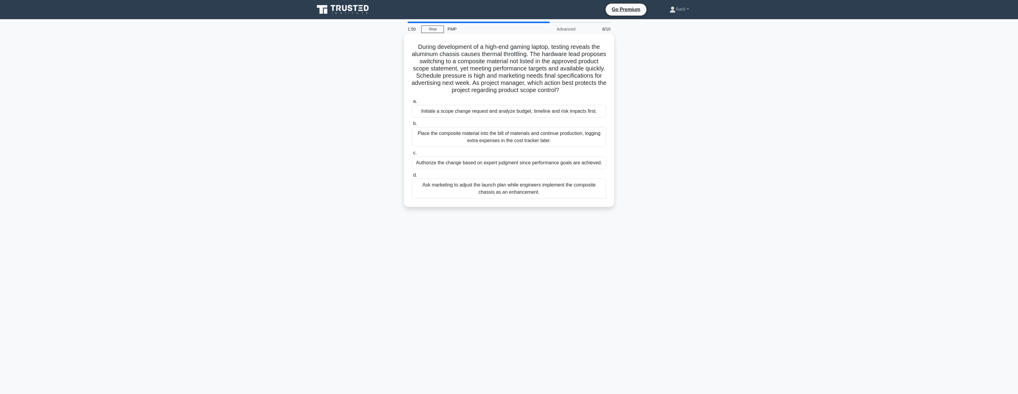
click at [467, 164] on div "Authorize the change based on expert judgment since performance goals are achie…" at bounding box center [509, 163] width 194 height 13
click at [412, 155] on input "c. Authorize the change based on expert judgment since performance goals are ac…" at bounding box center [412, 153] width 0 height 4
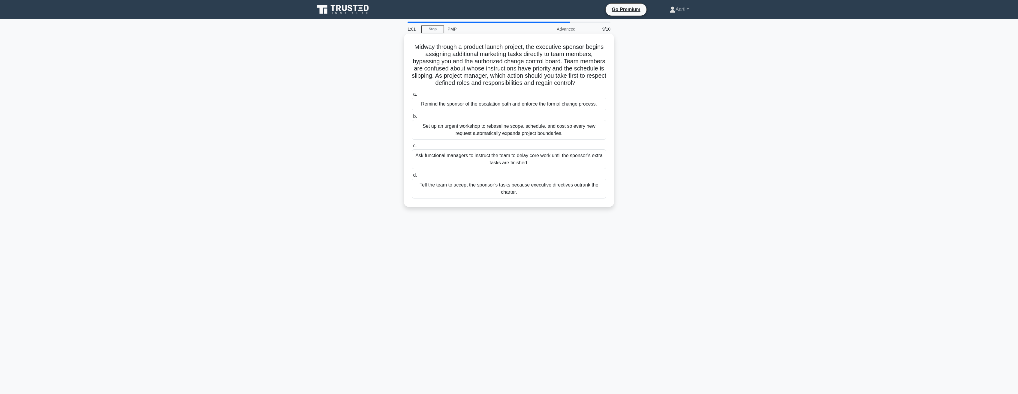
click at [544, 106] on div "Remind the sponsor of the escalation path and enforce the formal change process." at bounding box center [509, 104] width 194 height 13
click at [412, 96] on input "a. Remind the sponsor of the escalation path and enforce the formal change proc…" at bounding box center [412, 94] width 0 height 4
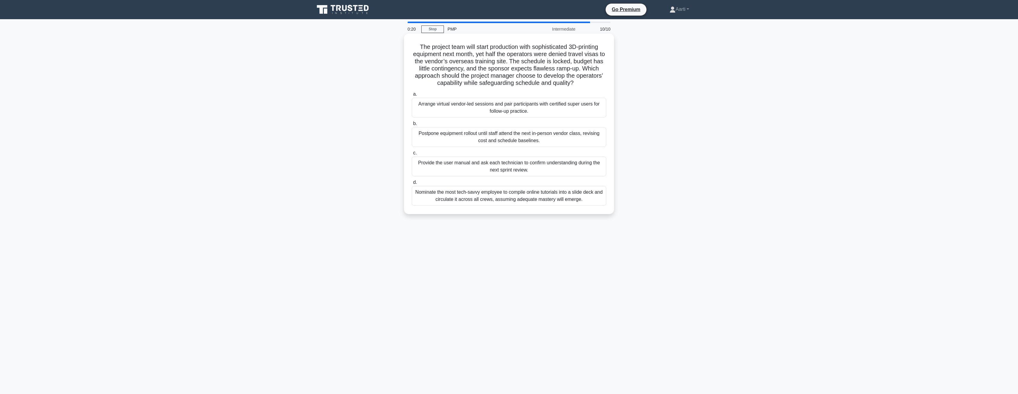
click at [465, 107] on div "Arrange virtual vendor-led sessions and pair participants with certified super …" at bounding box center [509, 108] width 194 height 20
click at [412, 96] on input "a. Arrange virtual vendor-led sessions and pair participants with certified sup…" at bounding box center [412, 94] width 0 height 4
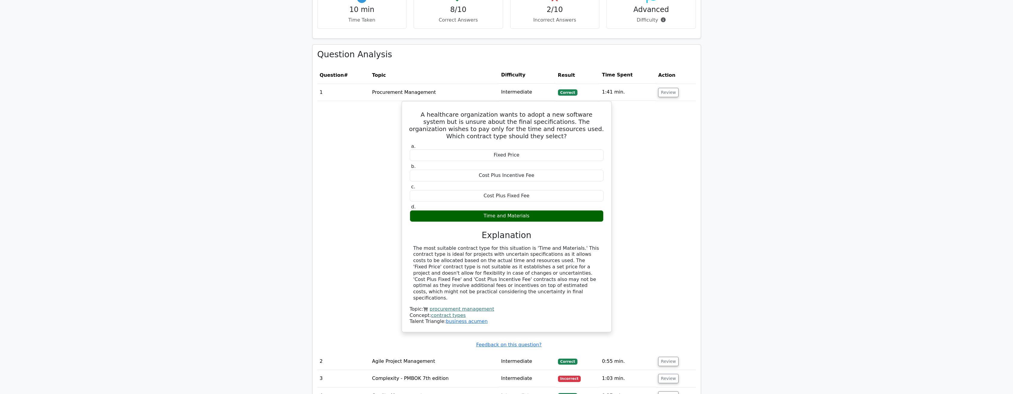
scroll to position [450, 0]
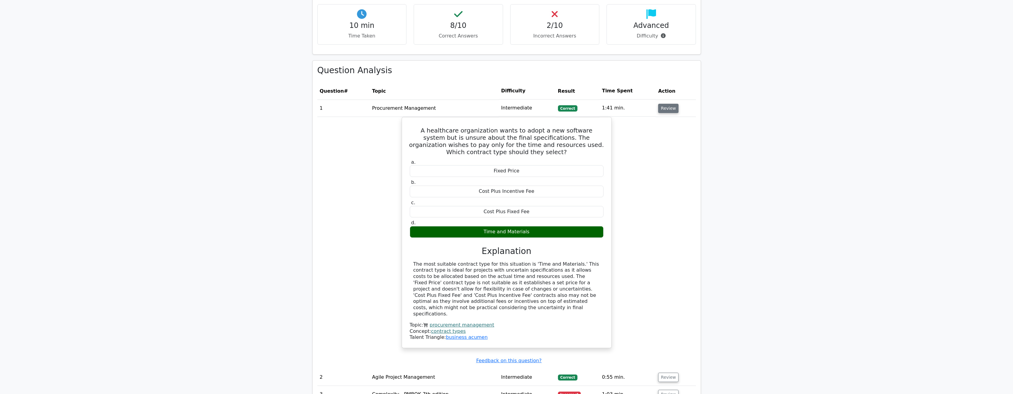
click at [666, 104] on button "Review" at bounding box center [668, 108] width 20 height 9
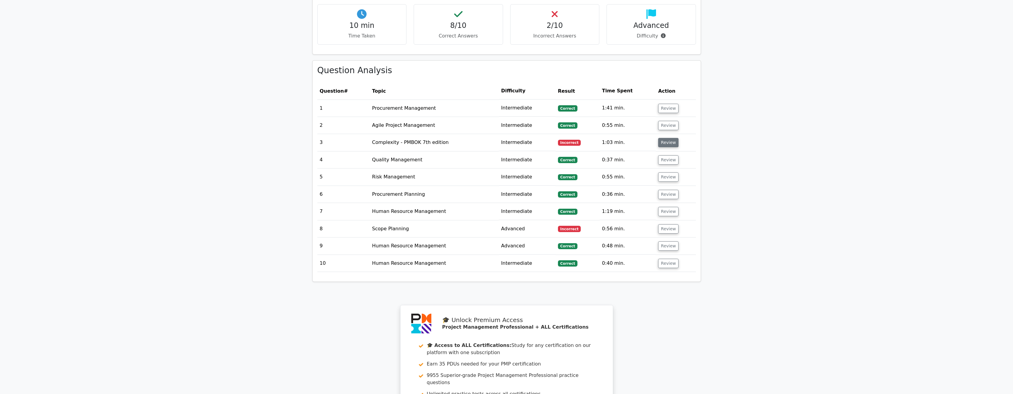
click at [667, 138] on button "Review" at bounding box center [668, 142] width 20 height 9
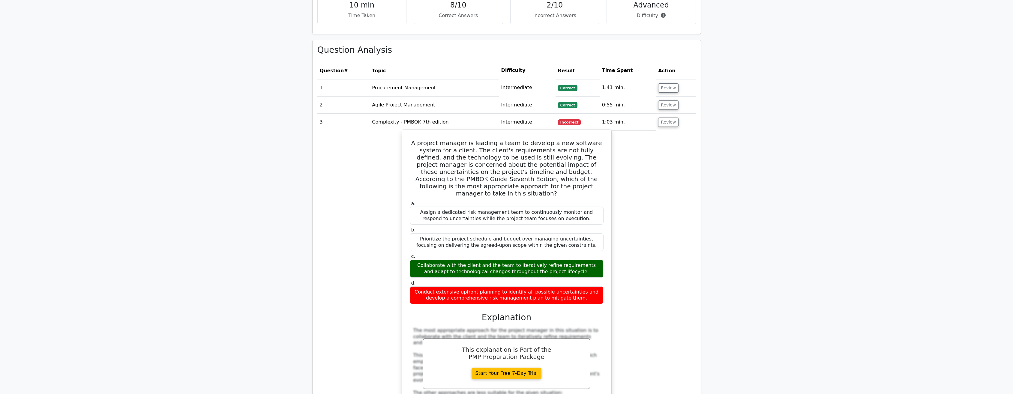
scroll to position [480, 0]
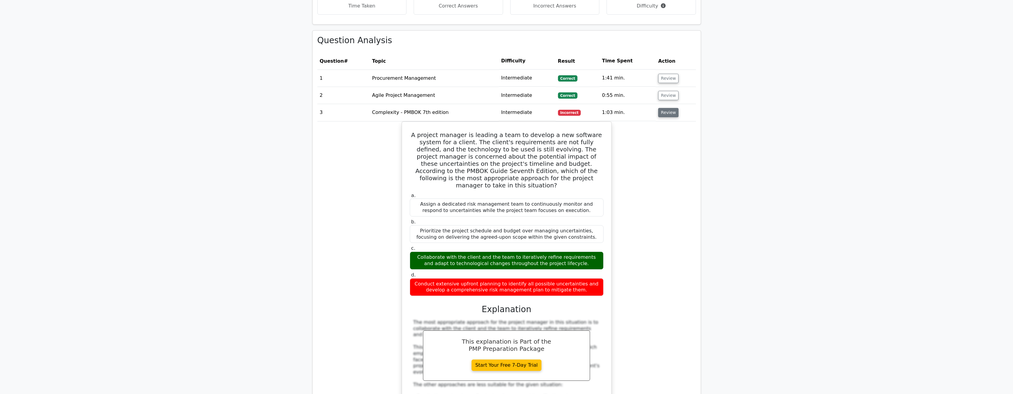
click at [668, 108] on button "Review" at bounding box center [668, 112] width 20 height 9
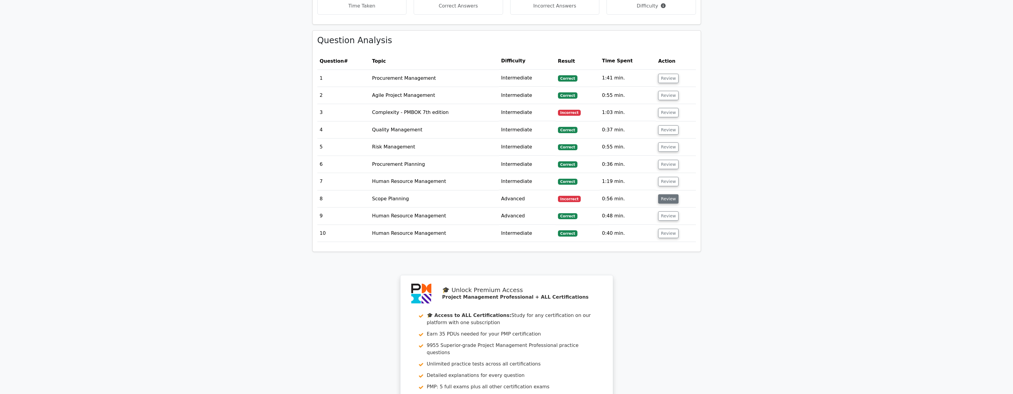
click at [666, 194] on button "Review" at bounding box center [668, 198] width 20 height 9
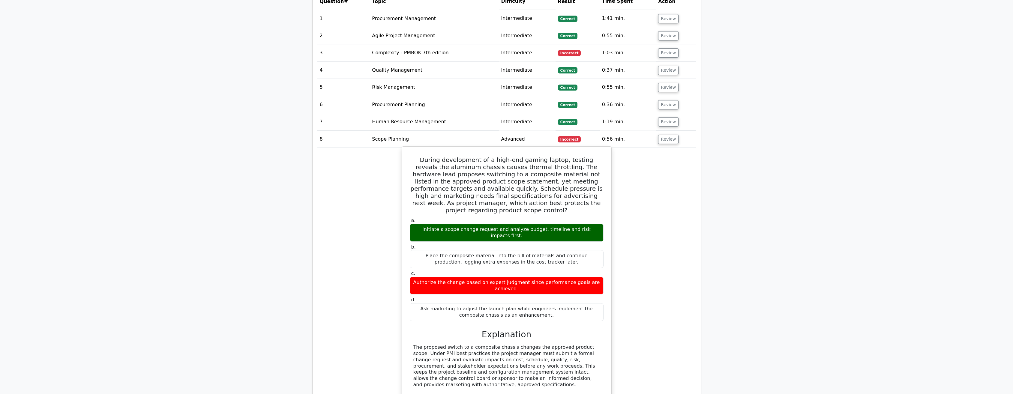
scroll to position [540, 0]
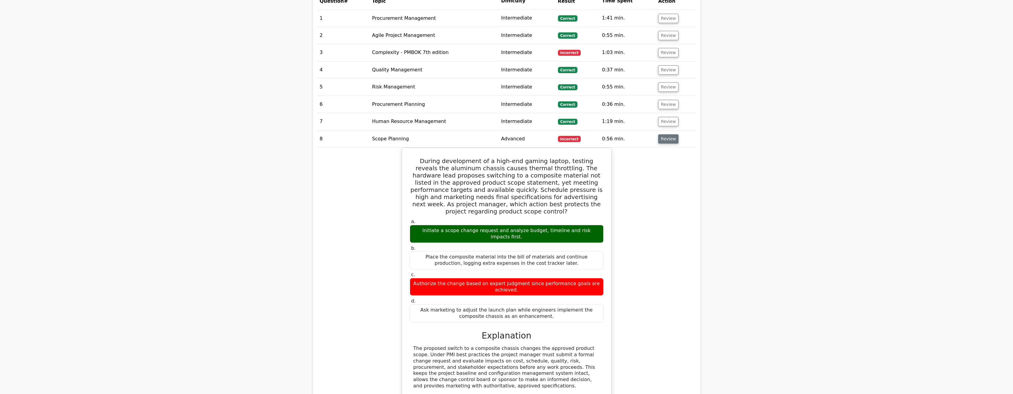
drag, startPoint x: 670, startPoint y: 133, endPoint x: 670, endPoint y: 137, distance: 3.6
click at [670, 135] on button "Review" at bounding box center [668, 138] width 20 height 9
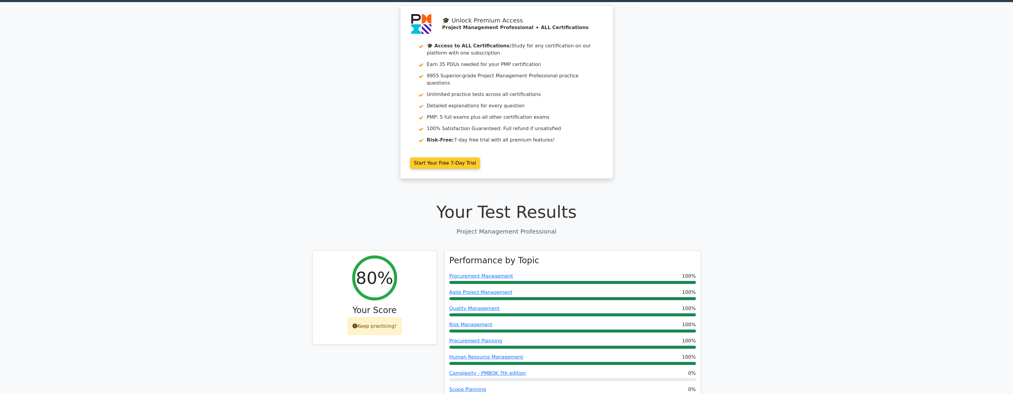
scroll to position [0, 0]
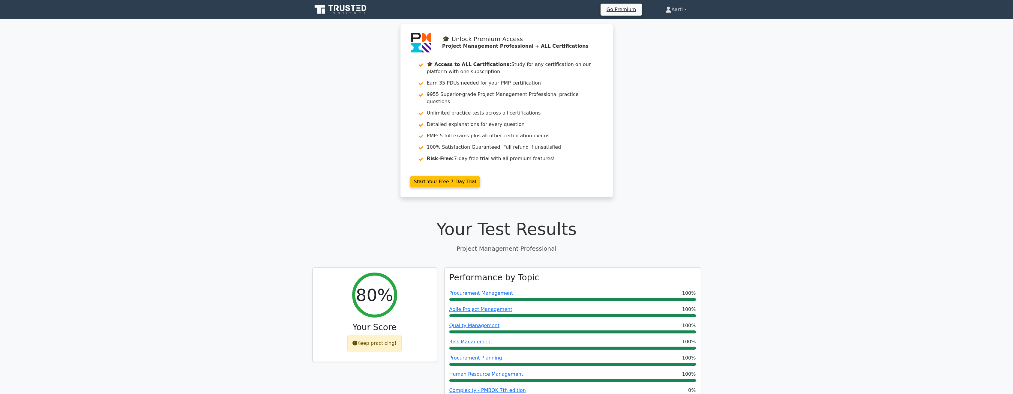
click at [686, 8] on link "Aarti" at bounding box center [676, 10] width 50 height 12
click at [685, 8] on link "Aarti" at bounding box center [676, 10] width 50 height 12
click at [667, 10] on icon at bounding box center [669, 10] width 6 height 6
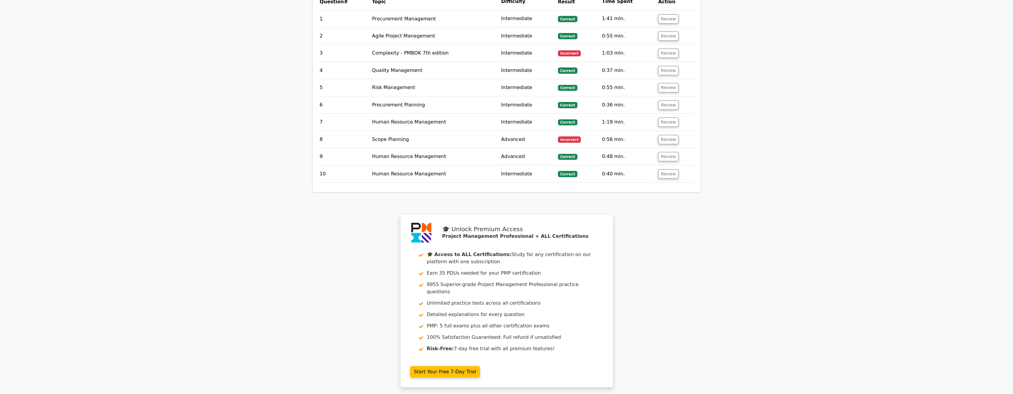
scroll to position [639, 0]
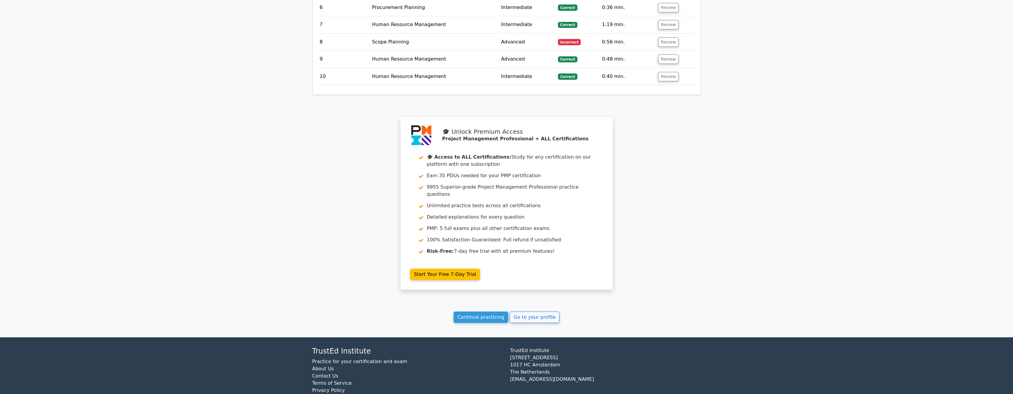
drag, startPoint x: 671, startPoint y: 231, endPoint x: 569, endPoint y: 309, distance: 128.4
click at [534, 312] on link "Go to your profile" at bounding box center [535, 317] width 50 height 11
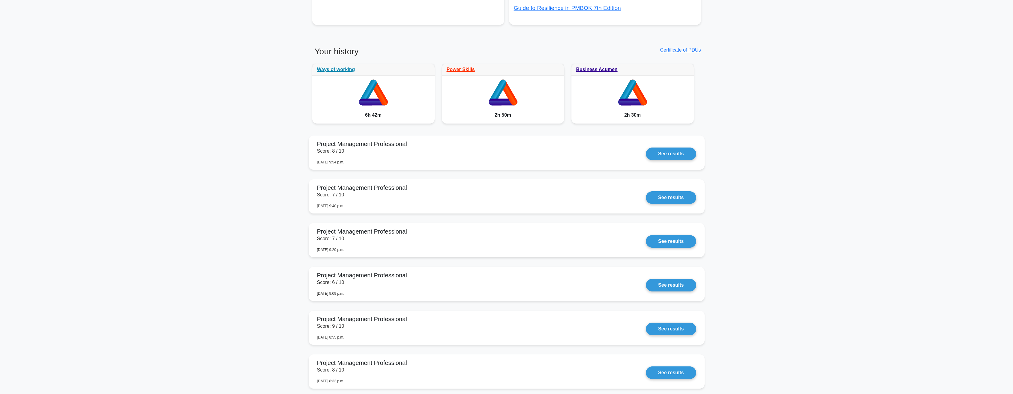
scroll to position [330, 0]
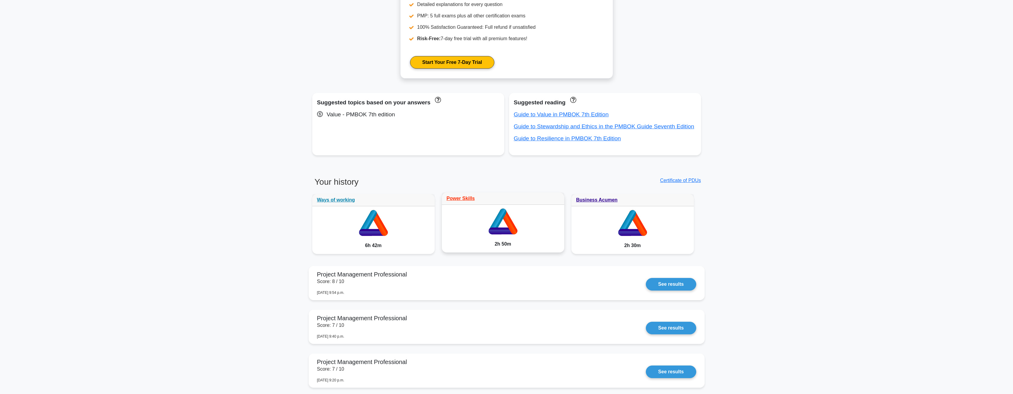
click at [499, 232] on icon at bounding box center [495, 231] width 13 height 7
click at [459, 198] on link "Power Skills" at bounding box center [461, 198] width 28 height 5
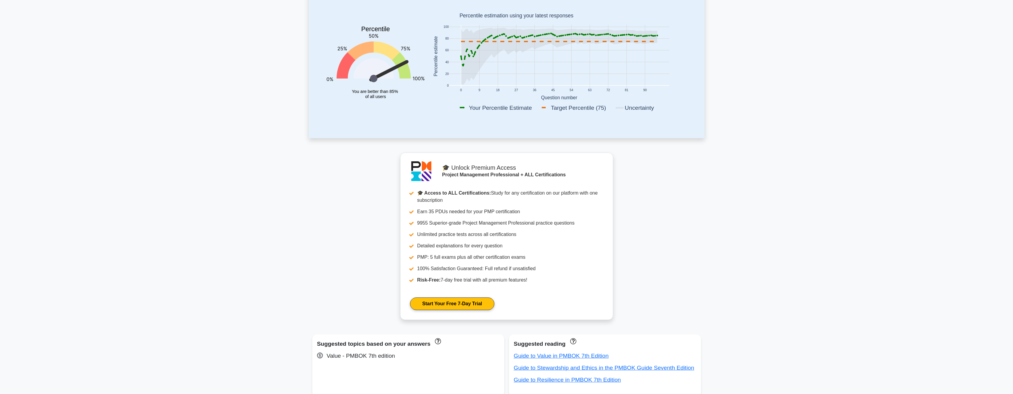
scroll to position [0, 0]
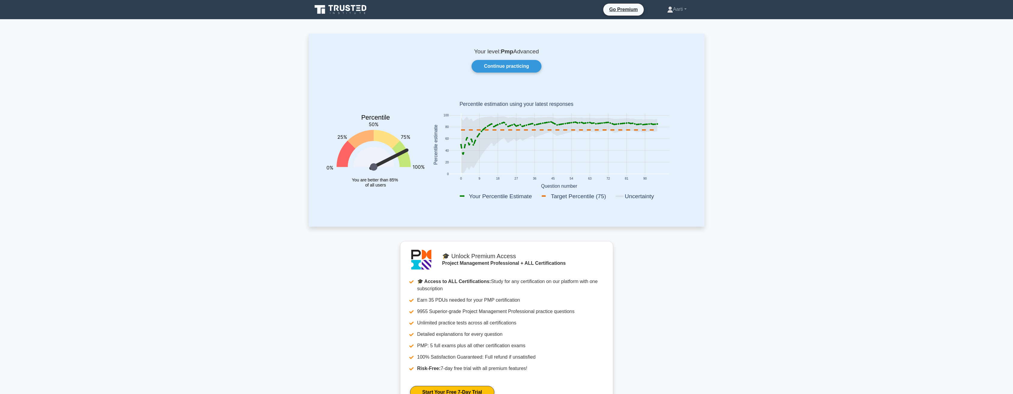
click at [428, 196] on rect at bounding box center [559, 146] width 262 height 118
click at [417, 211] on div "Percentile You are better than 85% of all users 0 9 18 27 36 45 54 63 72 81 90 …" at bounding box center [506, 149] width 367 height 125
click at [414, 208] on div "Percentile You are better than 85% of all users 0 9 18 27 36 45 54 63 72 81 90 …" at bounding box center [506, 149] width 367 height 125
